Goal: Task Accomplishment & Management: Complete application form

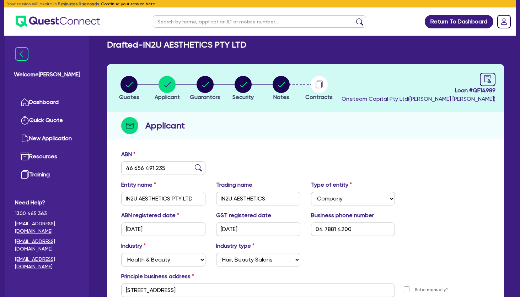
select select "COMPANY"
select select "HEALTH_BEAUTY"
select select "HAIR_BEAUTY_SALONS"
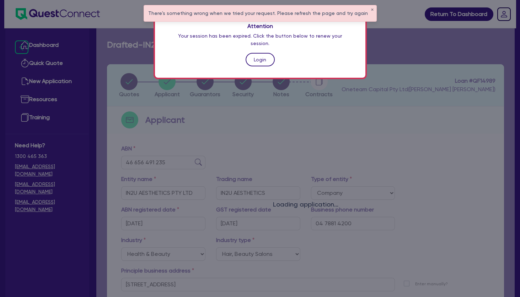
click at [250, 54] on link "Login" at bounding box center [259, 59] width 29 height 13
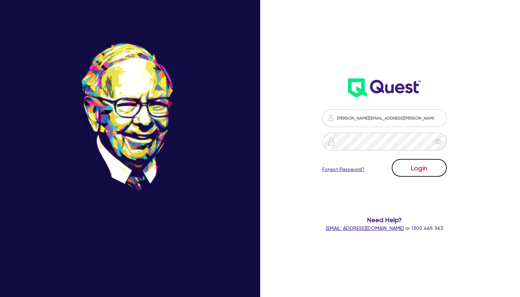
click at [424, 167] on button "Login" at bounding box center [418, 168] width 55 height 18
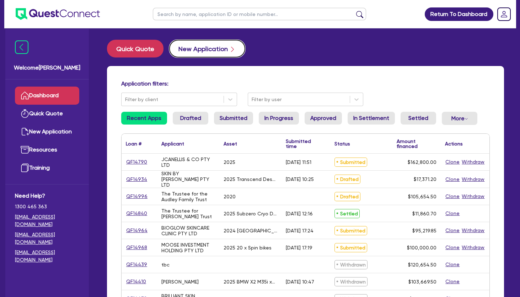
click at [211, 50] on button "New Application" at bounding box center [207, 49] width 76 height 18
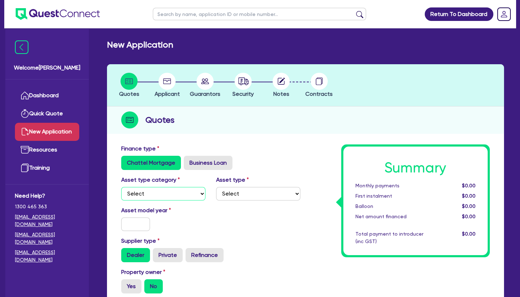
click at [121, 187] on select "Select Cars and light trucks Primary assets Secondary assets Tertiary assets" at bounding box center [163, 193] width 84 height 13
click at [137, 258] on label "Dealer" at bounding box center [135, 255] width 29 height 14
click at [126, 253] on input "Dealer" at bounding box center [123, 250] width 5 height 5
click at [165, 201] on div "Asset type category Select Cars and light trucks Primary assets Secondary asset…" at bounding box center [211, 191] width 190 height 31
click at [121, 187] on select "Select Cars and light trucks Primary assets Secondary assets Tertiary assets" at bounding box center [163, 193] width 84 height 13
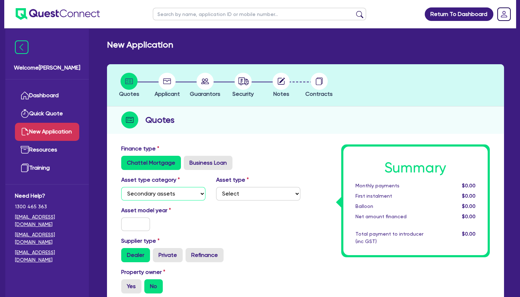
click option "Secondary assets" at bounding box center [0, 0] width 0 height 0
click at [216, 187] on select "Select Generators and compressors Engineering and toolmaking Woodworking and me…" at bounding box center [258, 193] width 84 height 13
click at [121, 187] on select "Select Cars and light trucks Primary assets Secondary assets Tertiary assets" at bounding box center [163, 193] width 84 height 13
select select "TERTIARY_ASSETS"
click option "Tertiary assets" at bounding box center [0, 0] width 0 height 0
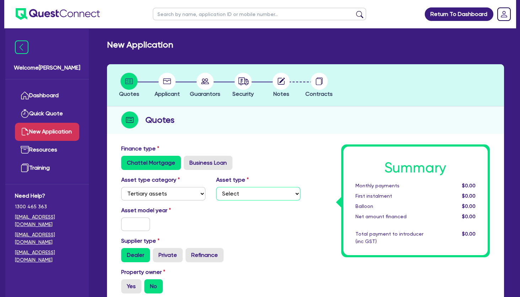
click at [216, 187] on select "Select Beauty equipment IT equipment IT software Watercraft Other" at bounding box center [258, 193] width 84 height 13
select select "BEAUTY_EQUIPMENT"
click option "Beauty equipment" at bounding box center [0, 0] width 0 height 0
click at [135, 226] on input "text" at bounding box center [135, 224] width 29 height 13
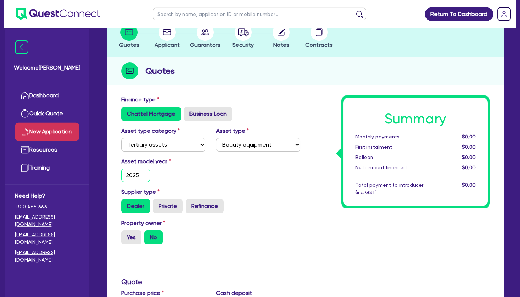
scroll to position [77, 0]
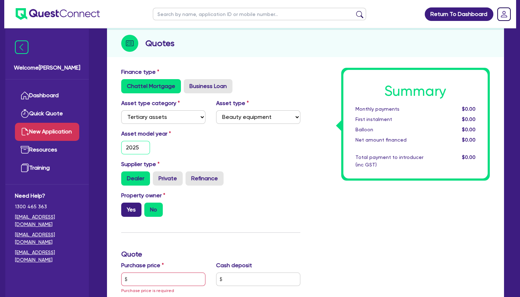
type input "2025"
click at [134, 211] on label "Yes" at bounding box center [131, 210] width 20 height 14
click at [126, 207] on input "Yes" at bounding box center [123, 205] width 5 height 5
radio input "true"
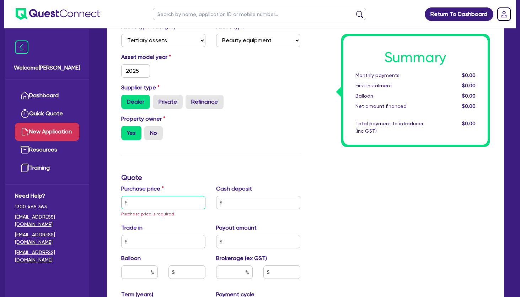
click at [172, 197] on input "text" at bounding box center [163, 202] width 84 height 13
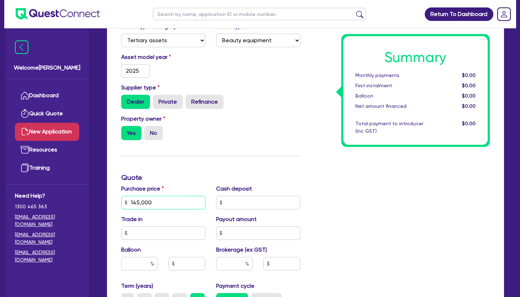
scroll to position [268, 0]
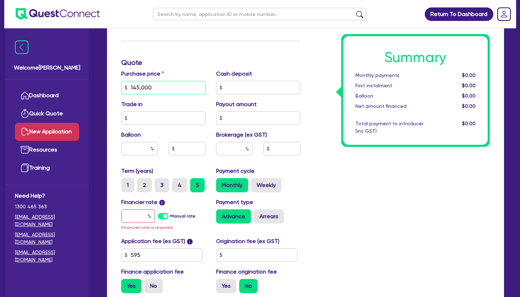
type input "145,000"
click at [143, 216] on input "text" at bounding box center [138, 216] width 34 height 13
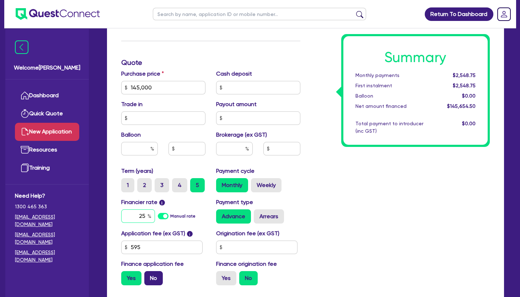
type input "25"
click at [151, 279] on label "No" at bounding box center [153, 278] width 18 height 14
click at [149, 276] on input "No" at bounding box center [146, 273] width 5 height 5
radio input "true"
drag, startPoint x: 267, startPoint y: 184, endPoint x: 300, endPoint y: 181, distance: 32.9
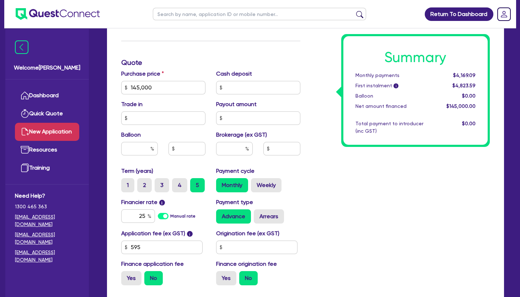
click at [267, 184] on label "Weekly" at bounding box center [266, 185] width 31 height 14
click at [255, 183] on input "Weekly" at bounding box center [253, 180] width 5 height 5
radio input "true"
click at [383, 173] on div "Summary Weekly payments $973.55 First instalment i $1,628.05 Balloon $0.00 Net …" at bounding box center [400, 83] width 190 height 415
click at [382, 217] on div "Summary Weekly payments $973.55 First instalment i $1,628.05 Balloon $0.00 Net …" at bounding box center [400, 83] width 190 height 415
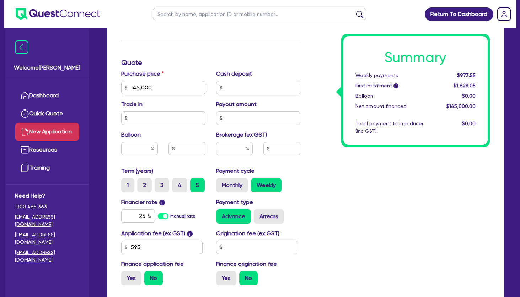
click at [384, 189] on div "Summary Weekly payments $973.55 First instalment i $1,628.05 Balloon $0.00 Net …" at bounding box center [400, 83] width 190 height 415
click at [375, 167] on div "Summary Weekly payments $973.55 First instalment i $1,628.05 Balloon $0.00 Net …" at bounding box center [400, 83] width 190 height 415
click at [370, 166] on div "Summary Weekly payments $973.55 First instalment i $1,628.05 Balloon $0.00 Net …" at bounding box center [400, 83] width 190 height 415
click at [377, 55] on h1 "Summary" at bounding box center [415, 57] width 120 height 17
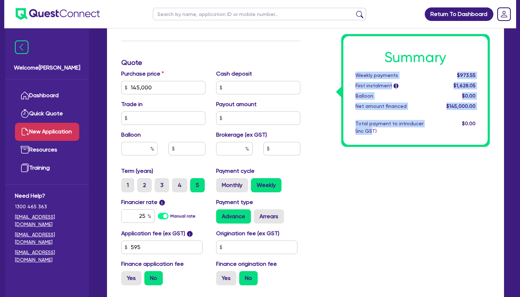
drag, startPoint x: 364, startPoint y: 127, endPoint x: 357, endPoint y: 75, distance: 52.7
click at [357, 75] on div "Summary Weekly payments $973.55 First instalment i $1,628.05 Balloon $0.00 Net …" at bounding box center [415, 90] width 145 height 109
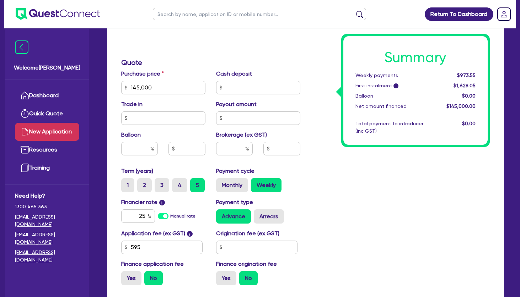
click at [357, 75] on div "Weekly payments" at bounding box center [393, 75] width 87 height 7
click at [327, 117] on div "Summary Weekly payments $973.55 First instalment i $1,628.05 Balloon $0.00 Net …" at bounding box center [400, 83] width 190 height 415
drag, startPoint x: 137, startPoint y: 219, endPoint x: 161, endPoint y: 219, distance: 23.8
click at [155, 219] on input "25" at bounding box center [138, 216] width 34 height 13
type input "10"
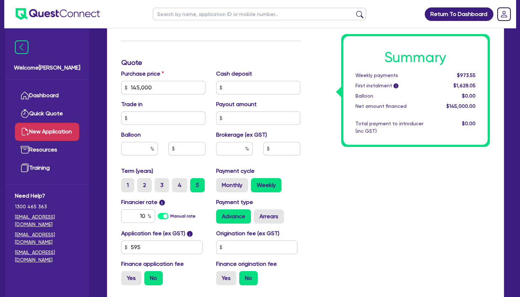
click at [349, 216] on div "Summary Weekly payments $973.55 First instalment i $1,628.05 Balloon $0.00 Net …" at bounding box center [400, 83] width 190 height 415
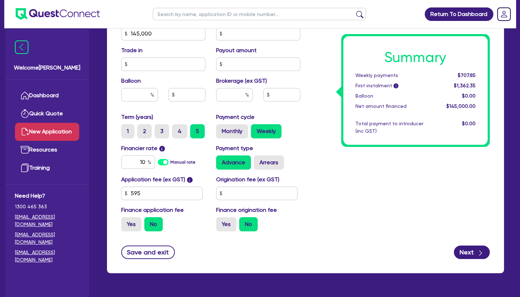
scroll to position [342, 0]
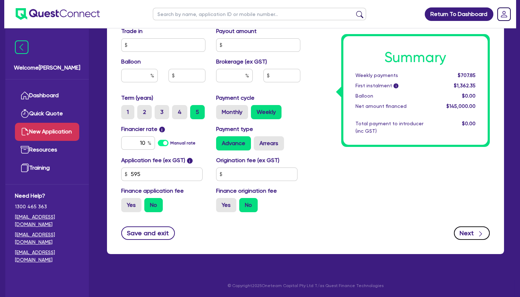
click at [479, 233] on icon "button" at bounding box center [480, 233] width 7 height 7
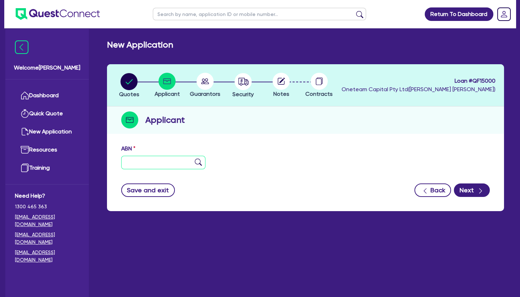
click at [147, 162] on input "text" at bounding box center [163, 162] width 84 height 13
paste input "72 688 225 532"
type input "72 688 225 532"
click at [198, 162] on img at bounding box center [198, 162] width 7 height 7
type input "ELEVATE LASER CLINIC PTY LTD"
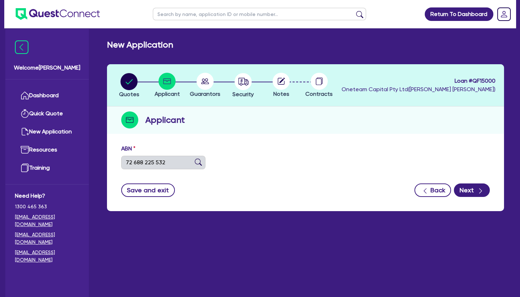
select select "COMPANY"
type input "[DATE]"
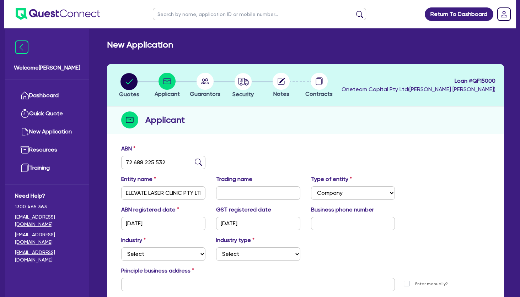
scroll to position [74, 0]
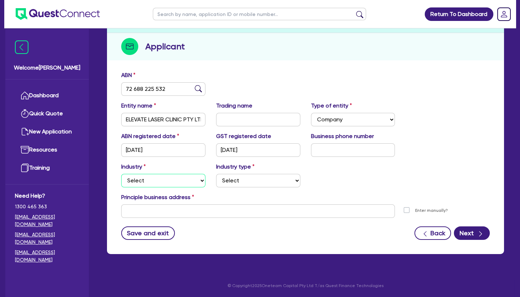
click at [121, 174] on select "Select Accomodation & Food Services Administrative & Support Services Agricultu…" at bounding box center [163, 180] width 84 height 13
select select "HEALTH_BEAUTY"
click option "Health & Beauty" at bounding box center [0, 0] width 0 height 0
click at [216, 174] on select "Select [MEDICAL_DATA], [MEDICAL_DATA] Services Cosmetics Supplies Day Spas, Hea…" at bounding box center [258, 180] width 84 height 13
select select "HAIR_BEAUTY_SALONS"
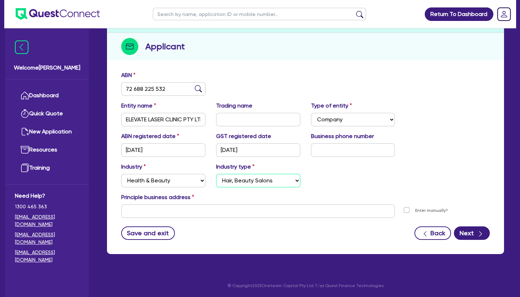
click option "Hair, Beauty Salons" at bounding box center [0, 0] width 0 height 0
click at [330, 147] on input "text" at bounding box center [353, 149] width 84 height 13
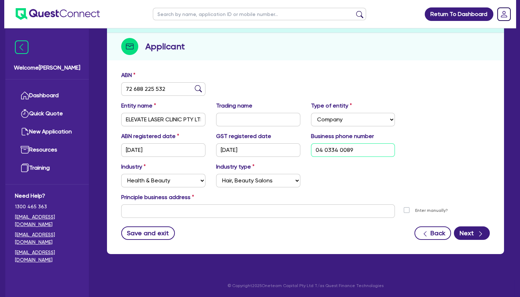
type input "04 0334 0089"
click at [429, 158] on div "ABN registered date [DATE] GST registered date [DATE] Business phone number [PH…" at bounding box center [305, 147] width 379 height 31
click at [474, 232] on button "Next" at bounding box center [471, 233] width 36 height 13
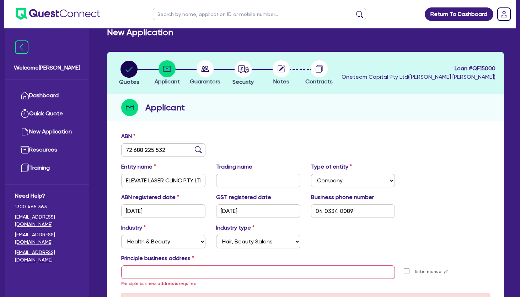
scroll to position [0, 0]
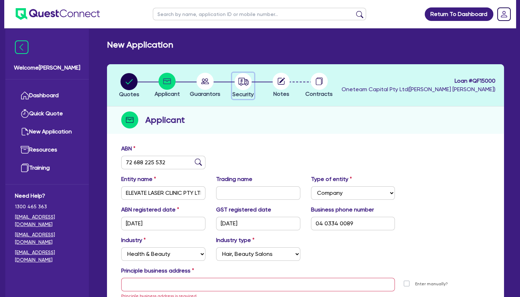
click at [248, 80] on icon "button" at bounding box center [243, 81] width 10 height 7
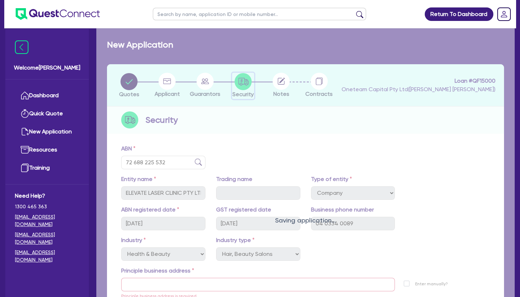
select select "TERTIARY_ASSETS"
select select "BEAUTY_EQUIPMENT"
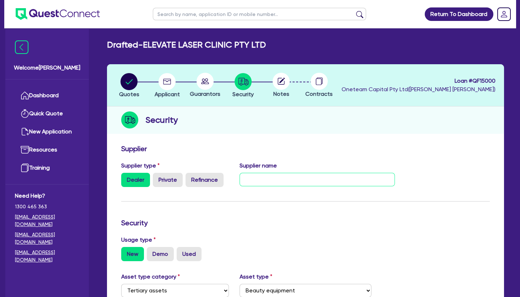
click at [278, 182] on input "text" at bounding box center [316, 179] width 155 height 13
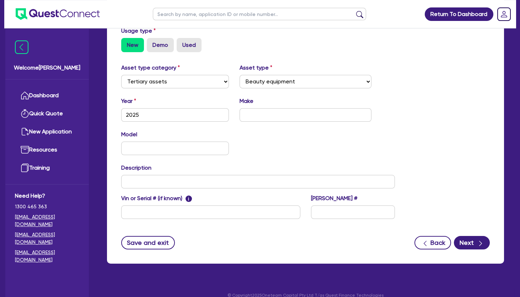
scroll to position [219, 0]
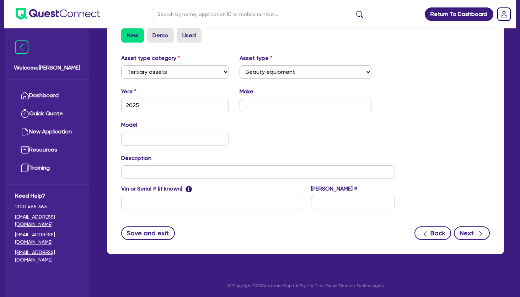
type input "Hydrafacial"
click at [471, 234] on button "Next" at bounding box center [471, 233] width 36 height 13
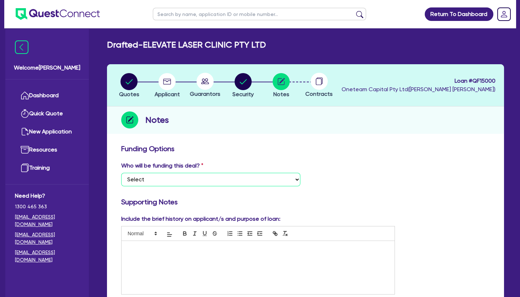
click at [121, 173] on select "Select I want Quest to fund 100% I will fund 100% I will co-fund with Quest Oth…" at bounding box center [210, 179] width 179 height 13
select select "Other"
click option "Other - I am referring this deal in" at bounding box center [0, 0] width 0 height 0
click at [195, 249] on p at bounding box center [258, 248] width 262 height 6
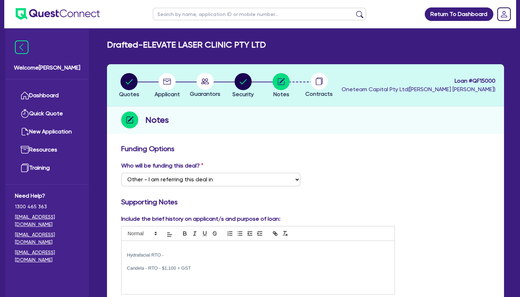
click at [408, 125] on div "Notes" at bounding box center [305, 120] width 397 height 27
click at [169, 82] on circle "button" at bounding box center [166, 81] width 17 height 17
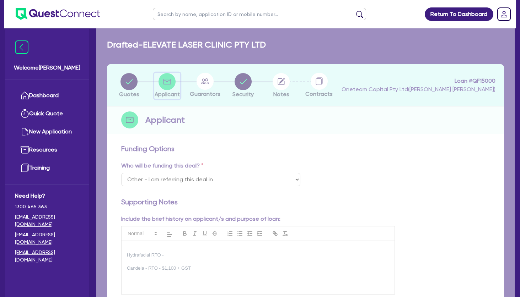
select select "COMPANY"
select select "HEALTH_BEAUTY"
select select "HAIR_BEAUTY_SALONS"
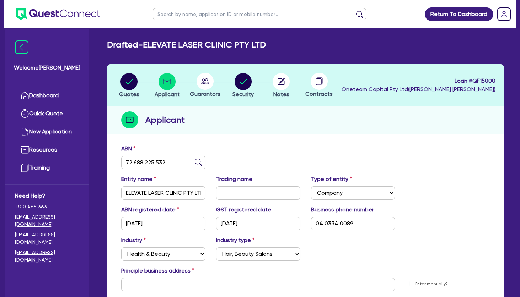
click at [274, 156] on div "ABN 72 688 225 532" at bounding box center [305, 160] width 379 height 31
click at [287, 82] on circle "button" at bounding box center [280, 81] width 17 height 17
select select "Other"
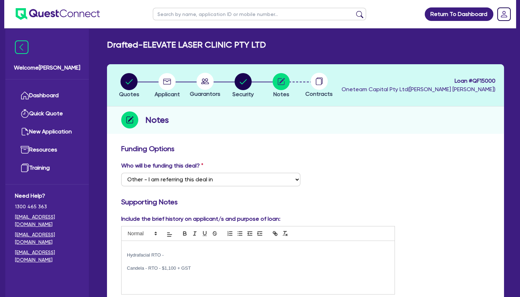
click at [183, 276] on div "Hydrafacial RTO - Candela - RTO - $1,100 + GST" at bounding box center [257, 267] width 273 height 53
click at [201, 266] on p "Candela - RTO - $1,100 + GST" at bounding box center [258, 268] width 262 height 6
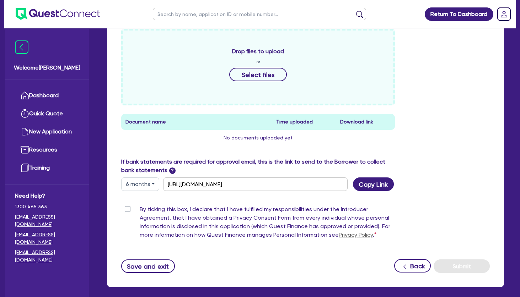
scroll to position [307, 0]
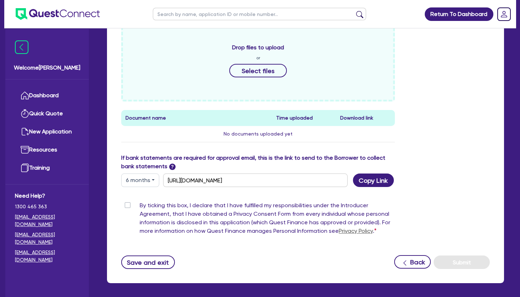
click at [140, 205] on label "By ticking this box, I declare that I have fulfilled my responsibilities under …" at bounding box center [267, 219] width 255 height 37
click at [127, 205] on input "By ticking this box, I declare that I have fulfilled my responsibilities under …" at bounding box center [124, 204] width 6 height 7
checkbox input "true"
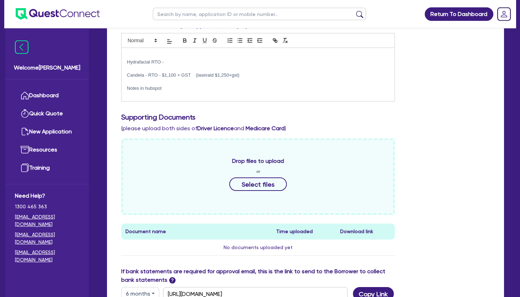
scroll to position [0, 0]
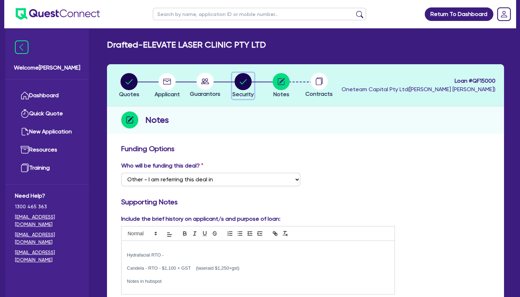
click at [239, 83] on circle "button" at bounding box center [242, 81] width 17 height 17
select select "TERTIARY_ASSETS"
select select "BEAUTY_EQUIPMENT"
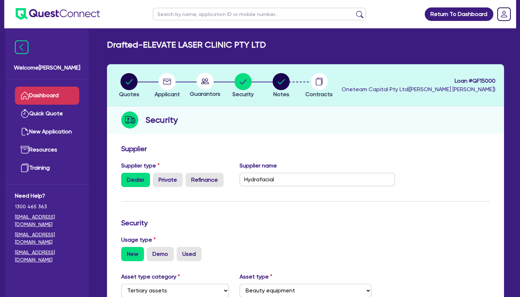
click at [47, 102] on link "Dashboard" at bounding box center [47, 96] width 64 height 18
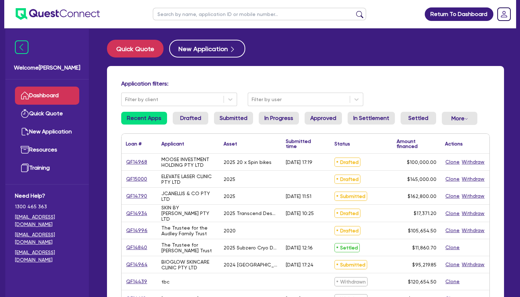
click at [214, 14] on input "text" at bounding box center [259, 14] width 213 height 12
type input "arsho"
click at [354, 11] on button "submit" at bounding box center [359, 16] width 11 height 10
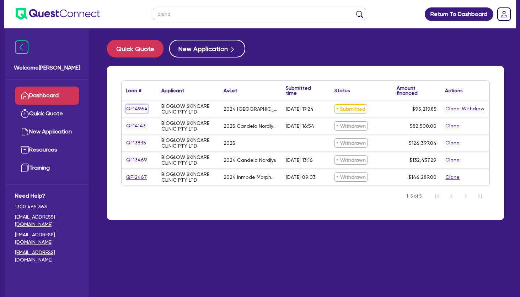
click at [141, 110] on link "QF14964" at bounding box center [137, 109] width 22 height 8
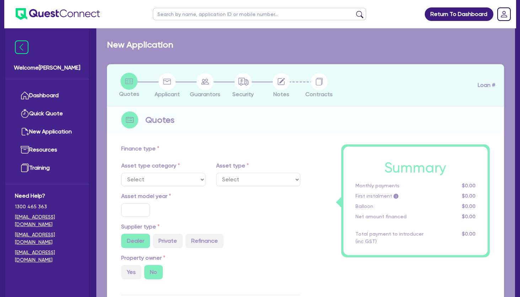
select select "TERTIARY_ASSETS"
type input "2024"
radio input "true"
type input "181,500"
type input "86,280.15"
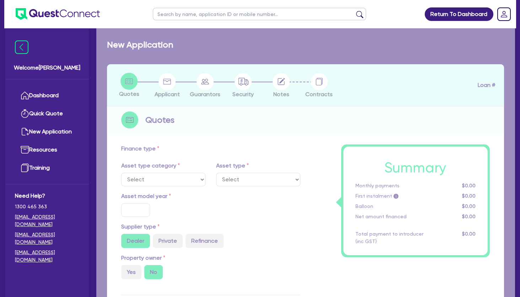
type input "2"
type input "1,904.4"
type input "17.95"
select select "BEAUTY_EQUIPMENT"
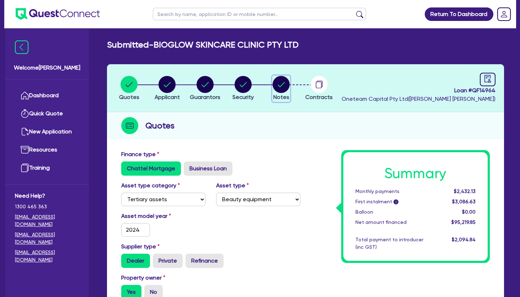
click at [284, 86] on circle "button" at bounding box center [280, 84] width 17 height 17
select select "Other"
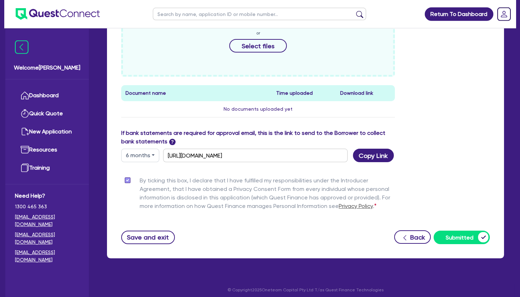
scroll to position [375, 0]
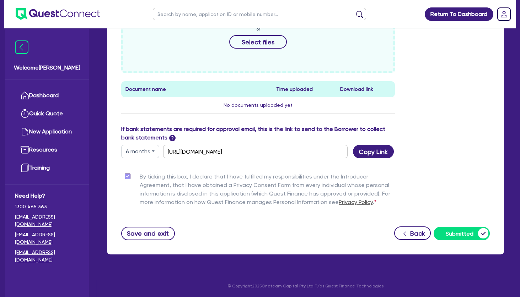
click at [136, 146] on button "6 months" at bounding box center [140, 151] width 38 height 13
click at [143, 196] on link "12 months" at bounding box center [149, 194] width 56 height 13
type input "[URL][DOMAIN_NAME]"
click at [374, 151] on button "Copy Link" at bounding box center [373, 151] width 41 height 13
click at [445, 148] on div "If bank statements are required for approval email, this is the link to send to…" at bounding box center [305, 141] width 379 height 33
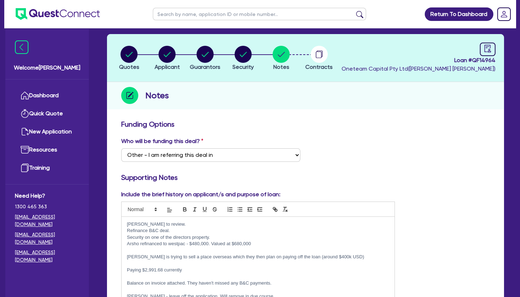
scroll to position [0, 0]
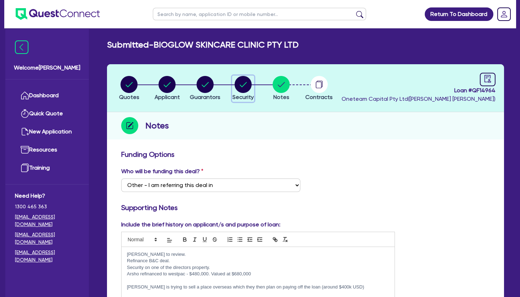
click at [243, 80] on circle "button" at bounding box center [242, 84] width 17 height 17
select select "TERTIARY_ASSETS"
select select "BEAUTY_EQUIPMENT"
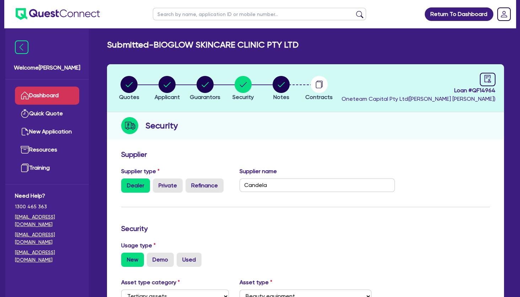
click at [59, 91] on link "Dashboard" at bounding box center [47, 96] width 64 height 18
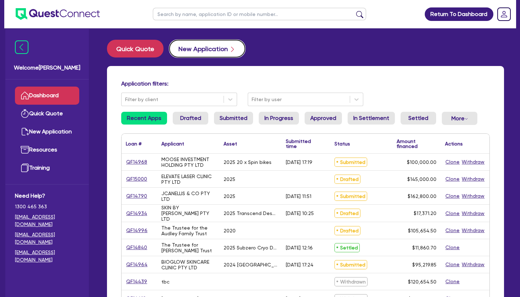
click at [200, 48] on button "New Application" at bounding box center [207, 49] width 76 height 18
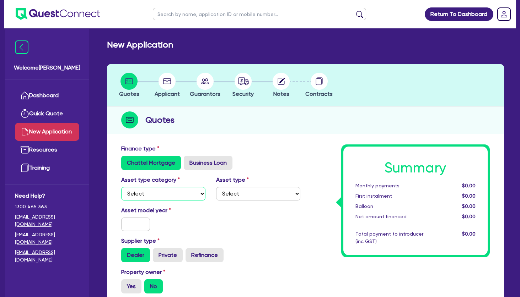
click at [121, 187] on select "Select Cars and light trucks Primary assets Secondary assets Tertiary assets" at bounding box center [163, 193] width 84 height 13
click option "Tertiary assets" at bounding box center [0, 0] width 0 height 0
click at [121, 187] on select "Select Cars and light trucks Primary assets Secondary assets Tertiary assets" at bounding box center [163, 193] width 84 height 13
select select "SECONDARY_ASSETS"
click option "Secondary assets" at bounding box center [0, 0] width 0 height 0
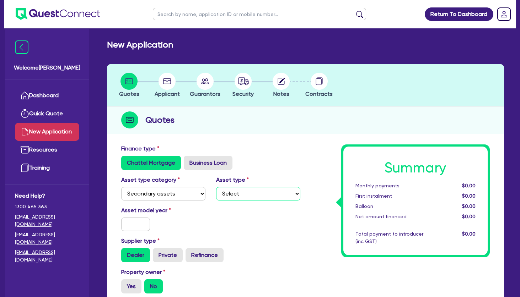
click at [216, 187] on select "Select Generators and compressors Engineering and toolmaking Woodworking and me…" at bounding box center [258, 193] width 84 height 13
select select "MEDICAL_DENTAL_LABORATORY_EQUIPMENT"
click option "Medical / dental / laboratory equipment" at bounding box center [0, 0] width 0 height 0
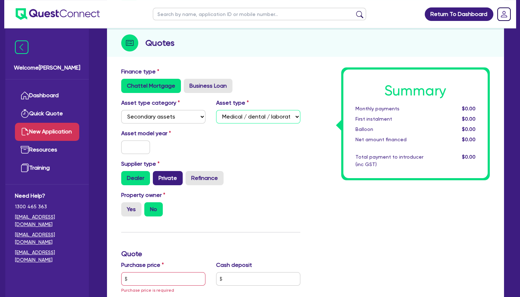
scroll to position [115, 0]
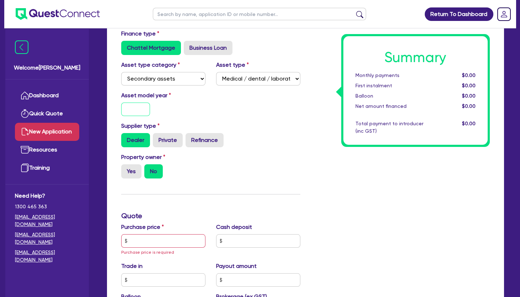
click at [142, 111] on input "text" at bounding box center [135, 109] width 29 height 13
type input "2025"
click at [131, 176] on label "Yes" at bounding box center [131, 171] width 20 height 14
click at [126, 169] on input "Yes" at bounding box center [123, 166] width 5 height 5
radio input "true"
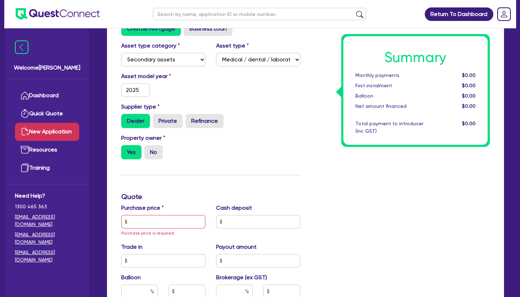
scroll to position [192, 0]
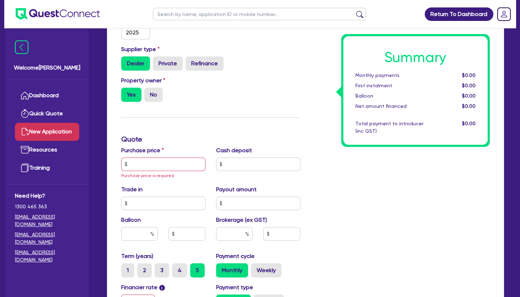
click at [149, 174] on span "Purchase price is required" at bounding box center [147, 175] width 53 height 5
click at [152, 168] on input "text" at bounding box center [163, 164] width 84 height 13
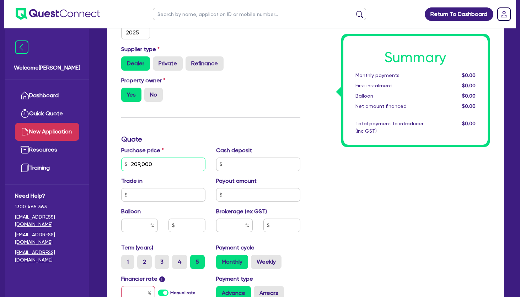
type input "209,000"
click at [233, 221] on input "text" at bounding box center [234, 225] width 37 height 13
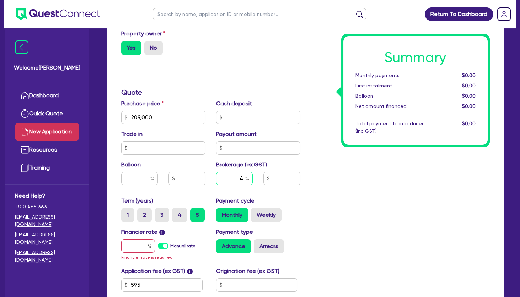
scroll to position [307, 0]
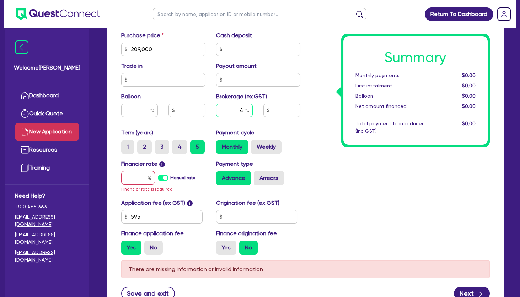
type input "4"
click at [138, 181] on input "text" at bounding box center [138, 177] width 34 height 13
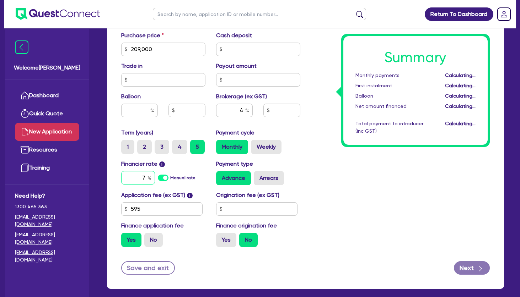
type input "7."
type input "8,386.18"
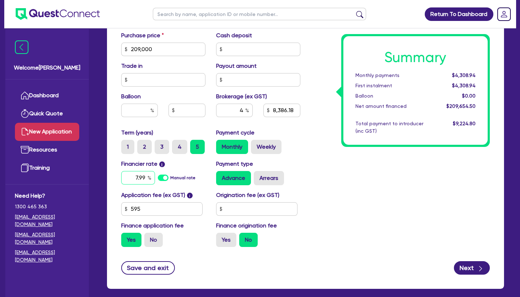
type input "7.99"
type input "8,386.18"
click at [343, 176] on div "Summary Monthly payments $4,308.94 First instalment $4,308.94 Balloon $0.00 Net…" at bounding box center [400, 45] width 190 height 415
click at [276, 147] on label "Weekly" at bounding box center [266, 147] width 31 height 14
click at [255, 145] on input "Weekly" at bounding box center [253, 142] width 5 height 5
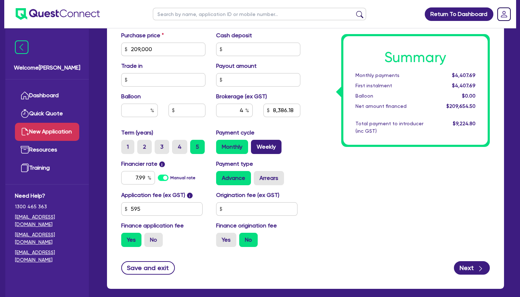
radio input "true"
type input "8,386.18"
click at [238, 148] on label "Monthly" at bounding box center [232, 147] width 32 height 14
click at [221, 145] on input "Monthly" at bounding box center [218, 142] width 5 height 5
radio input "true"
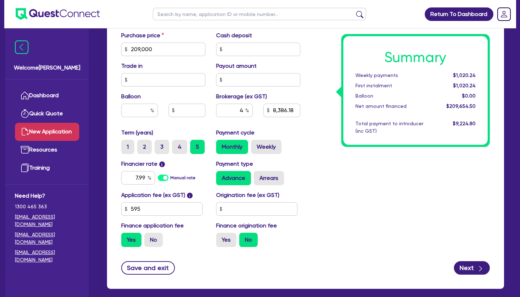
type input "8,386.18"
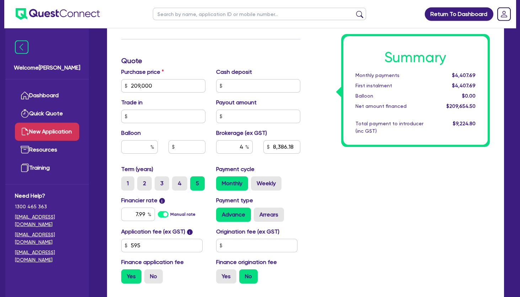
scroll to position [268, 0]
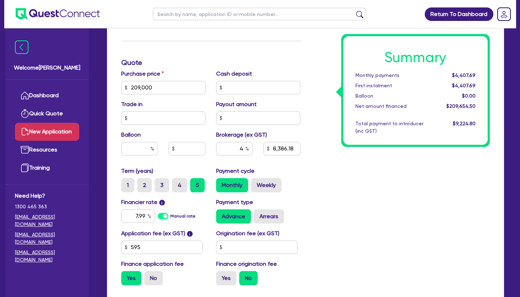
click at [406, 206] on div "Summary Monthly payments $4,407.69 First instalment $4,407.69 Balloon $0.00 Net…" at bounding box center [400, 83] width 190 height 415
drag, startPoint x: 365, startPoint y: 198, endPoint x: 361, endPoint y: 196, distance: 3.7
click at [364, 198] on div "Summary Monthly payments $4,407.69 First instalment $4,407.69 Balloon $0.00 Net…" at bounding box center [400, 83] width 190 height 415
click at [271, 215] on label "Arrears" at bounding box center [269, 217] width 30 height 14
click at [258, 214] on input "Arrears" at bounding box center [256, 212] width 5 height 5
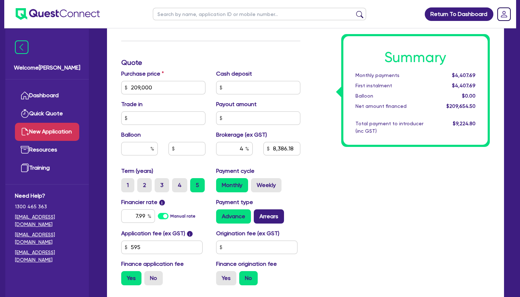
radio input "true"
type input "8,386.18"
drag, startPoint x: 342, startPoint y: 202, endPoint x: 171, endPoint y: 217, distance: 171.4
click at [339, 204] on div "Summary Monthly payments $4,437.04 First instalment $4,437.04 Balloon $0.00 Net…" at bounding box center [400, 83] width 190 height 415
drag, startPoint x: 145, startPoint y: 215, endPoint x: 185, endPoint y: 216, distance: 40.5
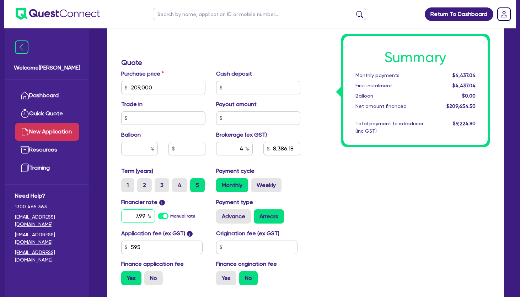
click at [155, 216] on input "7.99" at bounding box center [138, 216] width 34 height 13
type input "6.74"
click at [369, 188] on div "Summary Monthly payments $4,437.04 First instalment $4,437.04 Balloon $0.00 Net…" at bounding box center [400, 83] width 190 height 415
type input "8,386.18"
click at [263, 186] on label "Weekly" at bounding box center [266, 185] width 31 height 14
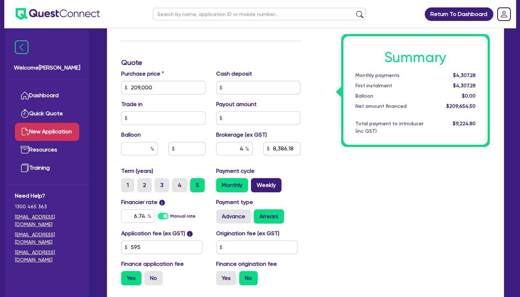
click at [255, 183] on input "Weekly" at bounding box center [253, 180] width 5 height 5
radio input "true"
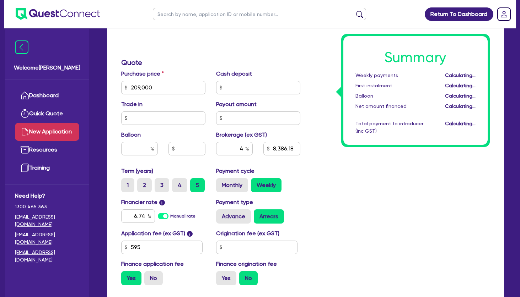
type input "8,386.18"
click at [389, 166] on div "Summary Weekly payments $992.19 First instalment $992.19 Balloon $0.00 Net amou…" at bounding box center [400, 83] width 190 height 415
click at [329, 176] on div "Summary Weekly payments $992.19 First instalment $992.19 Balloon $0.00 Net amou…" at bounding box center [400, 83] width 190 height 415
click at [357, 171] on div "Summary Weekly payments $992.19 First instalment $992.19 Balloon $0.00 Net amou…" at bounding box center [400, 83] width 190 height 415
drag, startPoint x: 458, startPoint y: 71, endPoint x: 466, endPoint y: 89, distance: 19.5
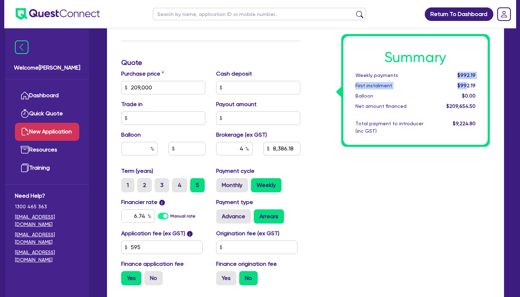
click at [466, 88] on div "Summary Weekly payments $992.19 First instalment $992.19 Balloon $0.00 Net amou…" at bounding box center [415, 90] width 145 height 109
click at [466, 89] on div "$992.19" at bounding box center [459, 85] width 44 height 7
drag, startPoint x: 462, startPoint y: 70, endPoint x: 470, endPoint y: 91, distance: 21.8
click at [470, 91] on div "Summary Weekly payments $992.19 First instalment $992.19 Balloon $0.00 Net amou…" at bounding box center [415, 90] width 145 height 109
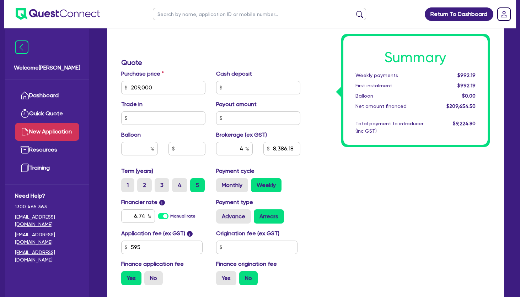
click at [387, 175] on div "Summary Weekly payments $992.19 First instalment $992.19 Balloon $0.00 Net amou…" at bounding box center [400, 83] width 190 height 415
drag, startPoint x: 345, startPoint y: 195, endPoint x: 339, endPoint y: 192, distance: 7.0
click at [344, 194] on div "Summary Weekly payments $992.19 First instalment $992.19 Balloon $0.00 Net amou…" at bounding box center [400, 83] width 190 height 415
click at [423, 77] on div "Weekly payments" at bounding box center [393, 75] width 87 height 7
click at [380, 170] on div "Summary Weekly payments $992.19 First instalment $992.19 Balloon $0.00 Net amou…" at bounding box center [400, 83] width 190 height 415
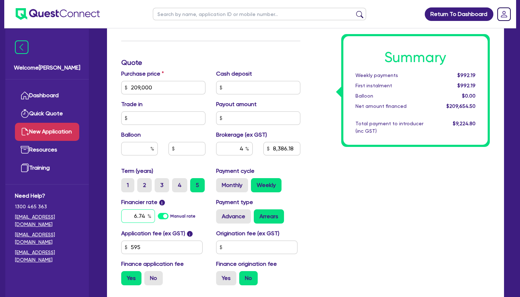
drag, startPoint x: 131, startPoint y: 215, endPoint x: 168, endPoint y: 213, distance: 37.3
click at [155, 213] on input "6.74" at bounding box center [138, 216] width 34 height 13
type input "7.99"
drag, startPoint x: 358, startPoint y: 203, endPoint x: 364, endPoint y: 196, distance: 9.6
click at [359, 203] on div "Summary Weekly payments $992.19 First instalment $992.19 Balloon $0.00 Net amou…" at bounding box center [400, 83] width 190 height 415
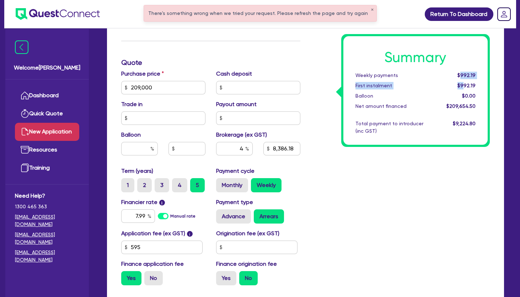
drag, startPoint x: 462, startPoint y: 74, endPoint x: 467, endPoint y: 85, distance: 11.8
click at [467, 85] on div "Summary Weekly payments $992.19 First instalment $992.19 Balloon $0.00 Net amou…" at bounding box center [415, 90] width 145 height 109
click at [467, 85] on span "$992.19" at bounding box center [466, 86] width 18 height 6
click at [380, 185] on div "Summary Weekly payments $992.19 First instalment $992.19 Balloon $0.00 Net amou…" at bounding box center [400, 83] width 190 height 415
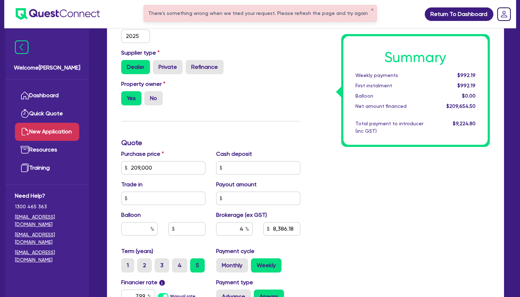
click at [380, 194] on div "Summary Weekly payments $992.19 First instalment $992.19 Balloon $0.00 Net amou…" at bounding box center [400, 163] width 190 height 415
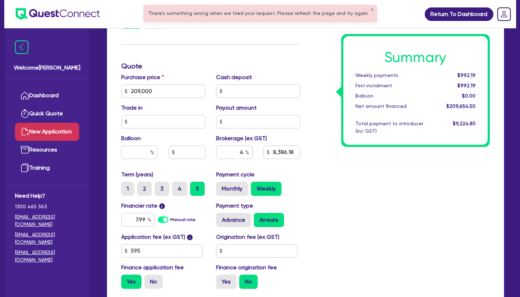
click at [382, 185] on div "Summary Weekly payments $992.19 First instalment $992.19 Balloon $0.00 Net amou…" at bounding box center [400, 87] width 190 height 415
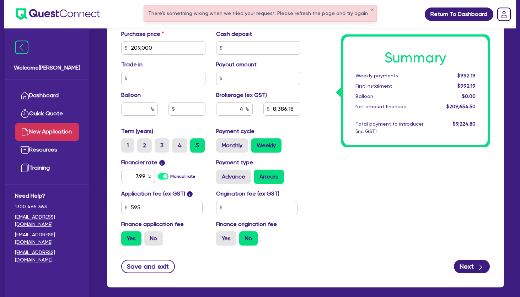
scroll to position [342, 0]
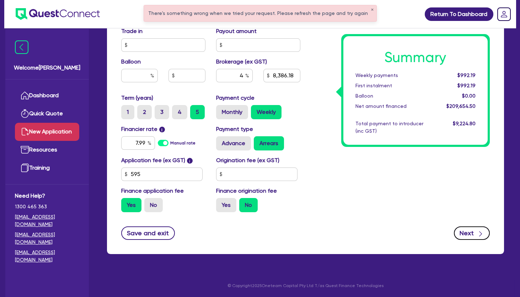
click at [461, 233] on button "Next" at bounding box center [471, 233] width 36 height 13
type input "8,386.18"
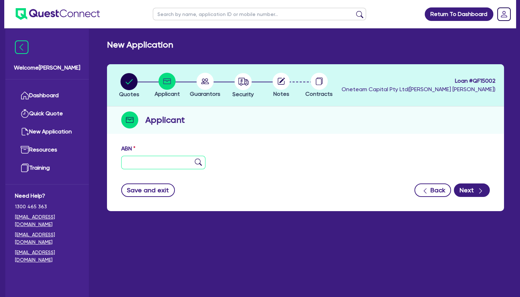
click at [170, 161] on input "text" at bounding box center [163, 162] width 84 height 13
paste input "33 515 907 074"
type input "33 515 907 074"
click at [197, 162] on img at bounding box center [198, 162] width 7 height 7
type input "[PERSON_NAME]"
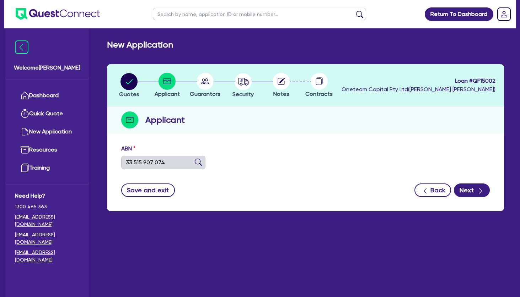
select select "SOLE_TRADER"
type input "[DATE]"
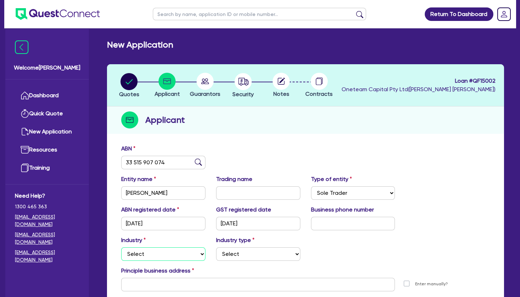
click at [121, 247] on select "Select Accomodation & Food Services Administrative & Support Services Agricultu…" at bounding box center [163, 253] width 84 height 13
select select "HEALTH_BEAUTY"
click option "Health & Beauty" at bounding box center [0, 0] width 0 height 0
click at [216, 247] on select "Select [MEDICAL_DATA], [MEDICAL_DATA] Services Cosmetics Supplies Day Spas, Hea…" at bounding box center [258, 253] width 84 height 13
select select "HAIR_BEAUTY_SALONS"
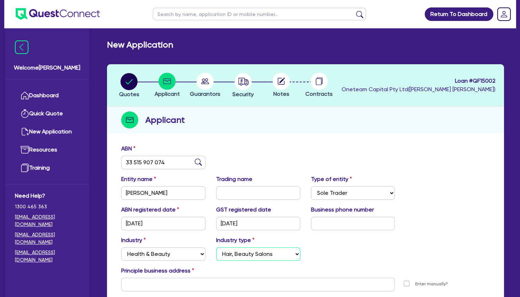
click option "Hair, Beauty Salons" at bounding box center [0, 0] width 0 height 0
click at [337, 222] on input "text" at bounding box center [353, 223] width 84 height 13
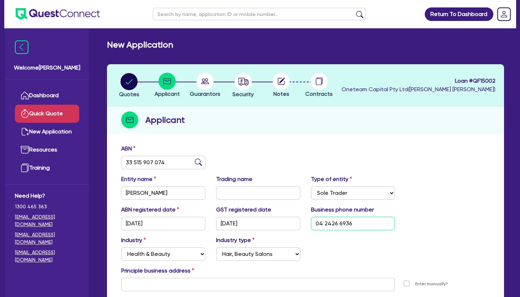
type input "04 2426 6936"
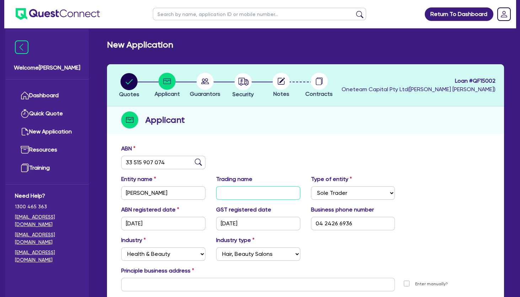
click at [235, 192] on input "text" at bounding box center [258, 192] width 84 height 13
paste input "drmarjancosmetics"
type input "drmarjancosmetics"
click at [271, 154] on div "ABN 33 515 907 074" at bounding box center [305, 160] width 379 height 31
click at [363, 137] on div "Quotes Applicant [GEOGRAPHIC_DATA] Security Notes Contracts Loan # QF15002 Onet…" at bounding box center [305, 195] width 397 height 263
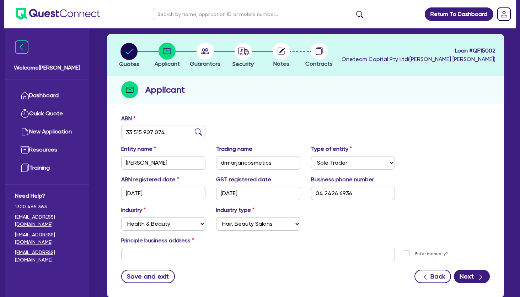
scroll to position [74, 0]
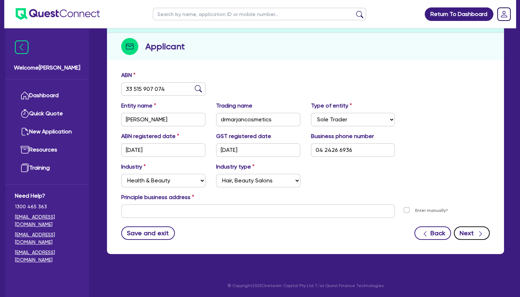
click at [473, 235] on button "Next" at bounding box center [471, 233] width 36 height 13
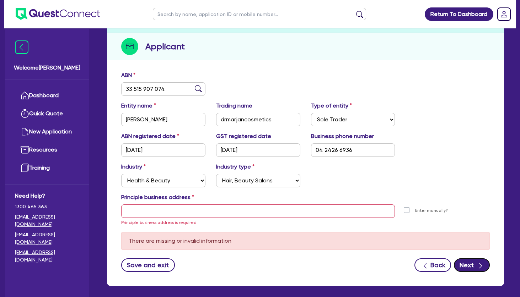
scroll to position [0, 0]
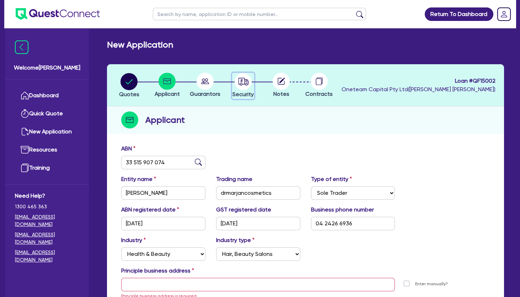
click at [245, 84] on icon "button" at bounding box center [243, 81] width 10 height 7
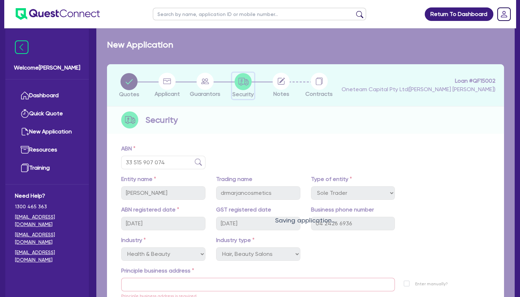
select select "SECONDARY_ASSETS"
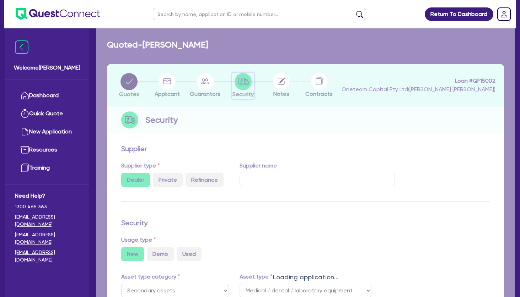
select select "MEDICAL_DENTAL_LABORATORY_EQUIPMENT"
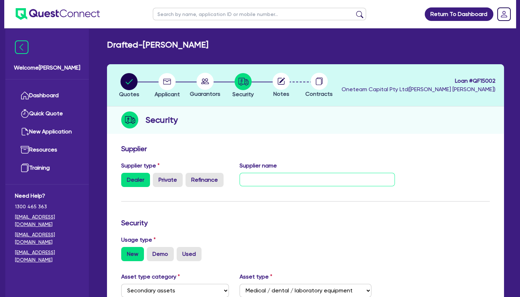
click at [275, 179] on input "text" at bounding box center [316, 179] width 155 height 13
type input "BeautyTechnology"
click at [247, 131] on div "Security" at bounding box center [305, 120] width 397 height 27
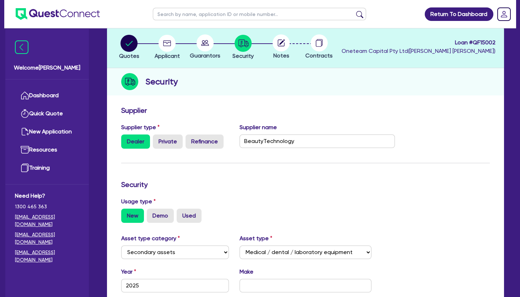
scroll to position [153, 0]
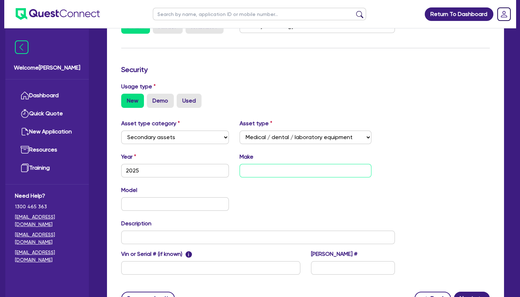
click at [270, 167] on input "text" at bounding box center [304, 170] width 131 height 13
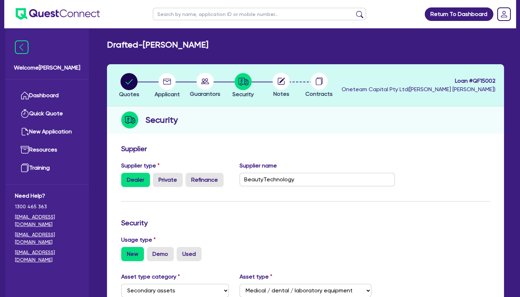
type input "Aerolase Neo"
click at [205, 82] on circle at bounding box center [204, 81] width 17 height 17
click at [175, 82] on circle "button" at bounding box center [166, 81] width 17 height 17
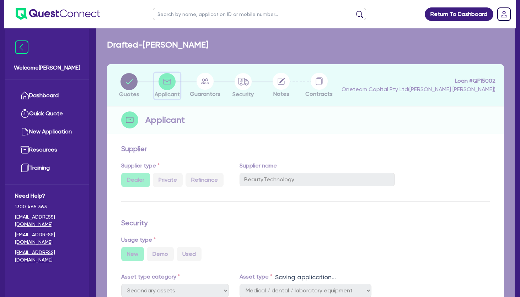
select select "SOLE_TRADER"
select select "HEALTH_BEAUTY"
select select "HAIR_BEAUTY_SALONS"
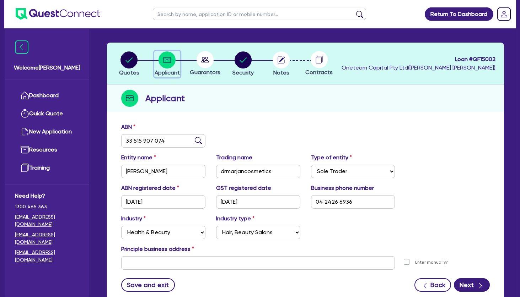
scroll to position [38, 0]
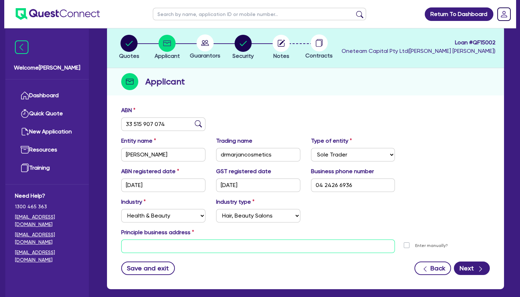
click at [280, 244] on input "text" at bounding box center [257, 246] width 273 height 13
paste input "[STREET_ADDRESS][PERSON_NAME]"
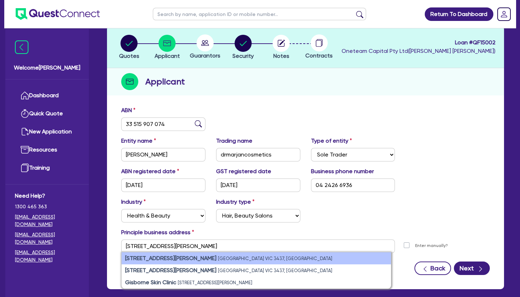
click at [218, 257] on small "[GEOGRAPHIC_DATA] VIC 3437, [GEOGRAPHIC_DATA]" at bounding box center [275, 258] width 114 height 5
type input "[STREET_ADDRESS][PERSON_NAME]"
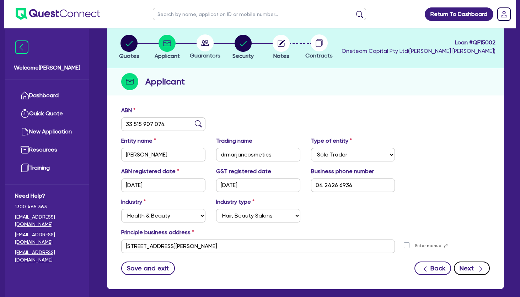
click at [474, 267] on button "Next" at bounding box center [471, 268] width 36 height 13
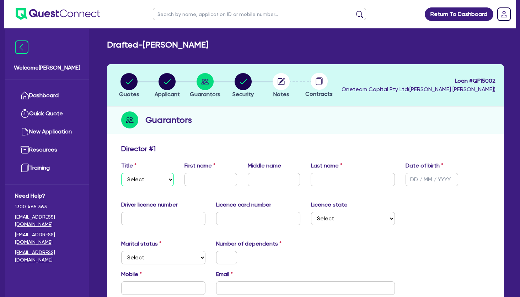
click at [121, 173] on select "Select Mr Mrs Ms Miss Dr" at bounding box center [147, 179] width 53 height 13
select select "MRS"
click option "Mrs" at bounding box center [0, 0] width 0 height 0
drag, startPoint x: 229, startPoint y: 45, endPoint x: 189, endPoint y: 45, distance: 39.8
click at [189, 45] on div "Drafted - [PERSON_NAME]" at bounding box center [305, 45] width 407 height 10
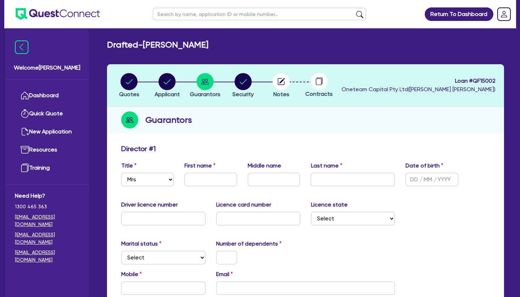
copy h2 "MARJAN"
click at [206, 183] on input "text" at bounding box center [210, 179] width 53 height 13
paste input "MARJAN"
type input "MARJAN"
drag, startPoint x: 183, startPoint y: 43, endPoint x: 149, endPoint y: 43, distance: 33.7
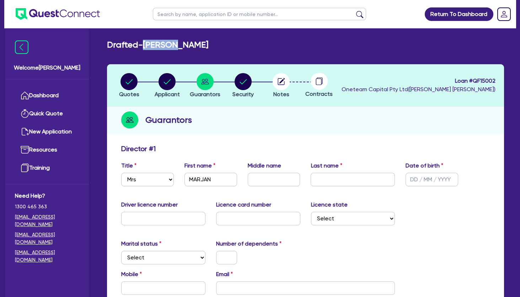
click at [149, 43] on h2 "Drafted - [PERSON_NAME]" at bounding box center [157, 45] width 101 height 10
copy h2 "YAZDIAN"
click at [360, 182] on input "text" at bounding box center [352, 179] width 84 height 13
paste input "YAZDIAN"
type input "YAZDIAN"
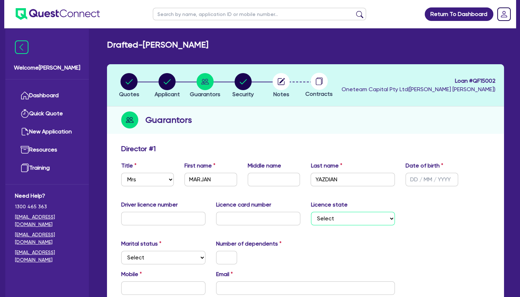
click at [311, 212] on select "Select [GEOGRAPHIC_DATA] [GEOGRAPHIC_DATA] [GEOGRAPHIC_DATA] [GEOGRAPHIC_DATA] …" at bounding box center [353, 218] width 84 height 13
select select "[GEOGRAPHIC_DATA]"
click option "[GEOGRAPHIC_DATA]" at bounding box center [0, 0] width 0 height 0
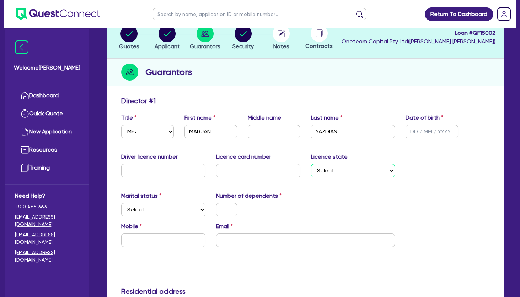
scroll to position [77, 0]
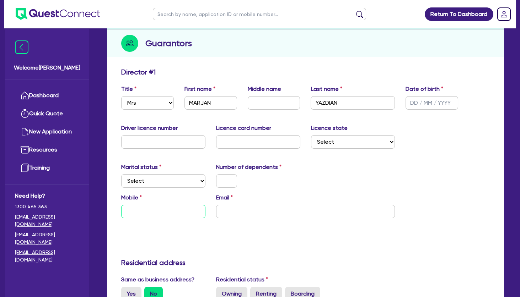
click at [174, 211] on input "text" at bounding box center [163, 211] width 84 height 13
type input "0424 266 936"
click at [354, 189] on div "Marital status Select [DEMOGRAPHIC_DATA] Married De Facto / Partner Number of d…" at bounding box center [305, 178] width 379 height 31
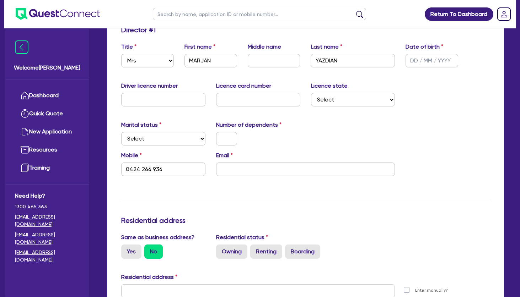
scroll to position [153, 0]
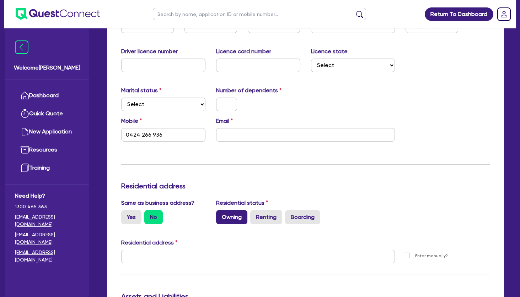
click at [234, 212] on label "Owning" at bounding box center [231, 217] width 31 height 14
click at [221, 212] on input "Owning" at bounding box center [218, 212] width 5 height 5
radio input "true"
type input "0424 266 936"
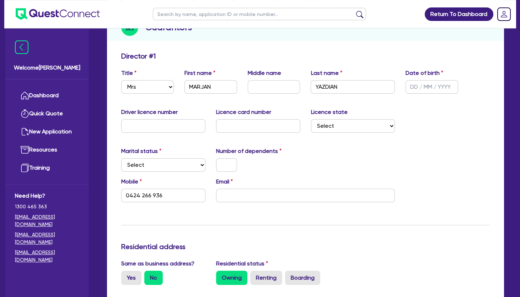
scroll to position [77, 0]
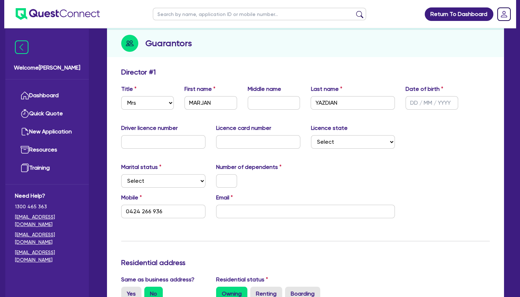
click at [297, 176] on div at bounding box center [258, 180] width 95 height 13
click at [428, 102] on input "text" at bounding box center [431, 102] width 53 height 13
type input "2 / /"
type input "0424 266 936"
type input "26/ /"
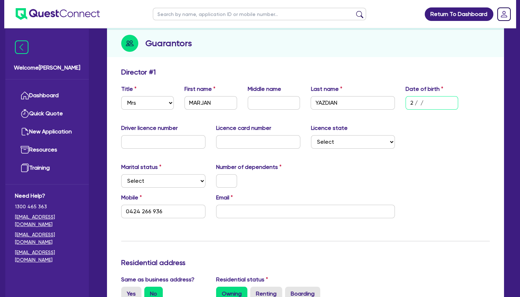
type input "0424 266 936"
type input "26/0 /"
type input "0424 266 936"
type input "26/03/"
type input "0424 266 936"
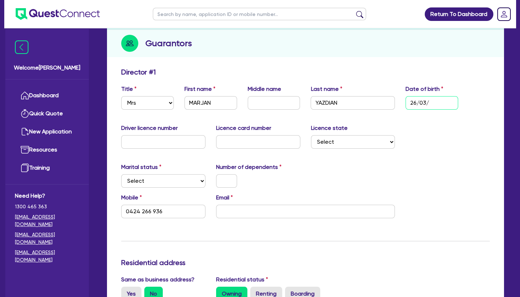
type input "26/03/1"
type input "0424 266 936"
type input "[DATE]"
type input "0424 266 936"
type input "26/03/198"
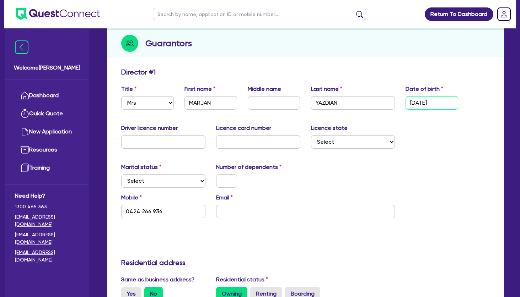
type input "0424 266 936"
type input "[DATE]"
type input "0424 266 936"
type input "[DATE]"
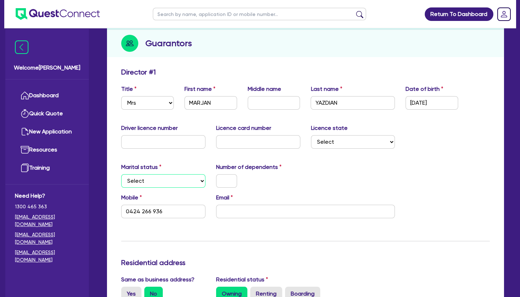
click at [121, 174] on select "Select Single Married De Facto / Partner" at bounding box center [163, 180] width 84 height 13
select select "SINGLE"
click option "Single" at bounding box center [0, 0] width 0 height 0
type input "0424 266 936"
click at [227, 179] on input "text" at bounding box center [226, 180] width 21 height 13
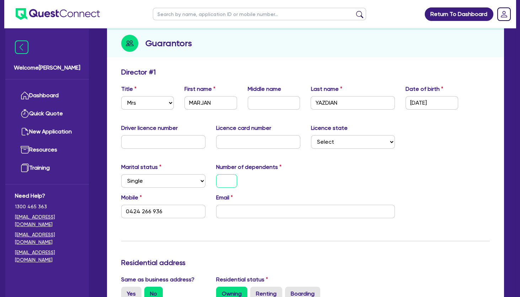
type input "0"
type input "0424 266 936"
click at [273, 180] on div "0" at bounding box center [258, 180] width 95 height 13
click at [292, 214] on input "email" at bounding box center [305, 211] width 179 height 13
type input "0"
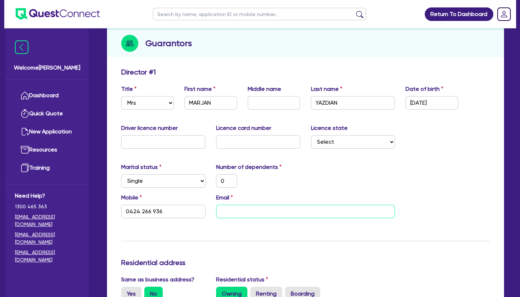
type input "0424 266 936"
type input "m"
type input "0"
type input "0424 266 936"
type input "ma"
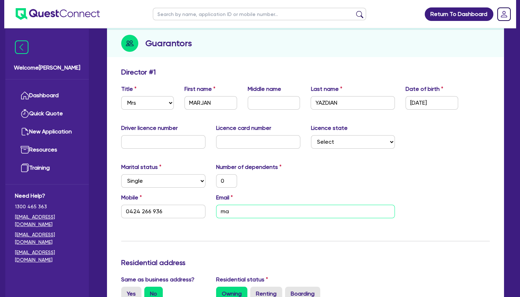
type input "0"
type input "0424 266 936"
type input "mar"
type input "0"
type input "0424 266 936"
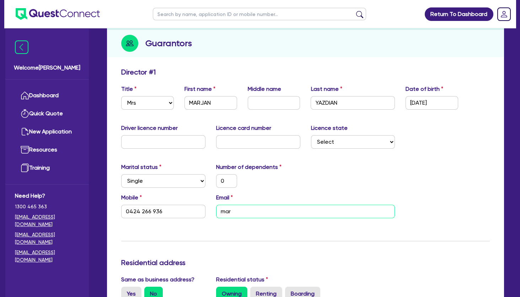
type input "[PERSON_NAME]"
type input "0"
type input "0424 266 936"
type input "marjy"
type input "0"
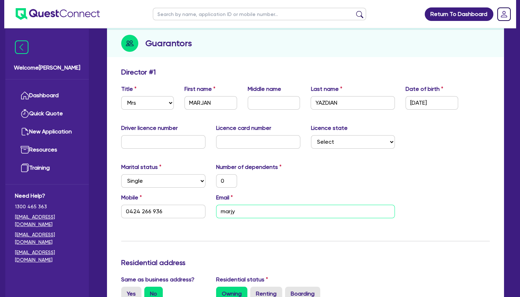
type input "0424 266 936"
type input "marjya"
type input "0"
type input "0424 266 936"
type input "marjyaz"
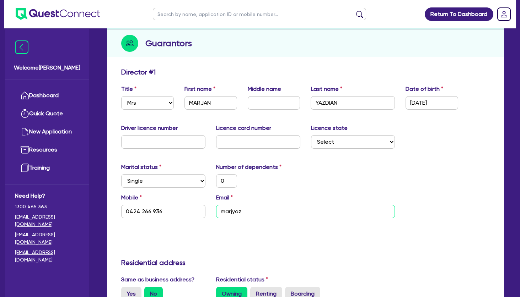
type input "0"
type input "0424 266 936"
type input "marjyazd"
type input "0"
type input "0424 266 936"
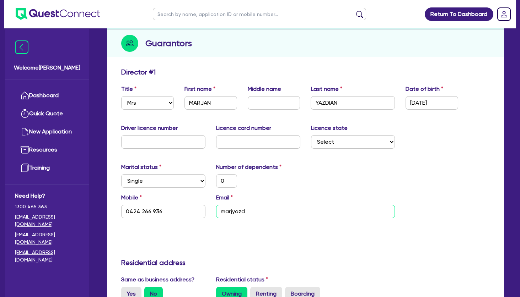
type input "marjyazdi"
type input "0"
type input "0424 266 936"
type input "marjyazdia"
type input "0"
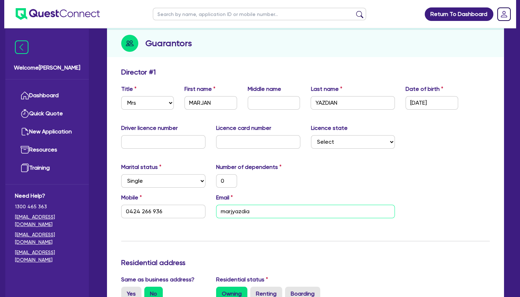
type input "0424 266 936"
type input "marjyazdian"
type input "0"
type input "0424 266 936"
type input "marjyazdian@"
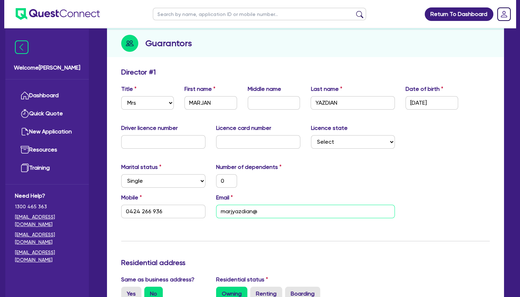
type input "0"
type input "0424 266 936"
type input "marjyazdian@g"
type input "0"
type input "0424 266 936"
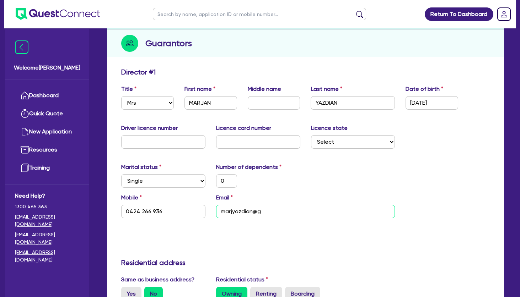
type input "marjyazdian@gm"
type input "0"
type input "0424 266 936"
type input "marjyazdian@gma"
type input "0"
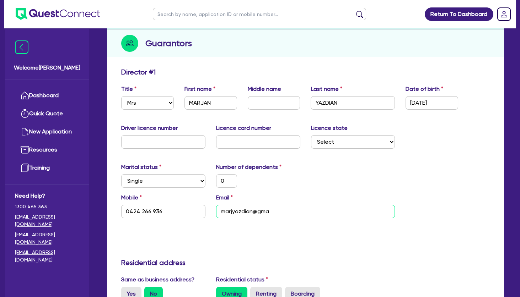
type input "0424 266 936"
type input "marjyazdian@gmai"
type input "0"
type input "0424 266 936"
type input "[EMAIL_ADDRESS]"
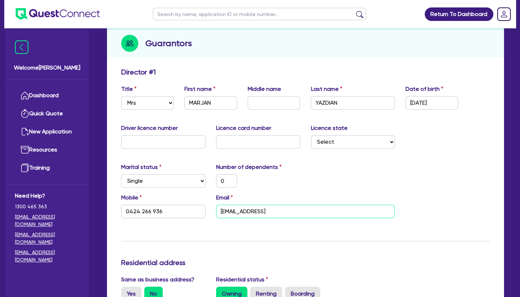
type input "0"
type input "0424 266 936"
type input "[EMAIL_ADDRESS]."
type input "0"
type input "0424 266 936"
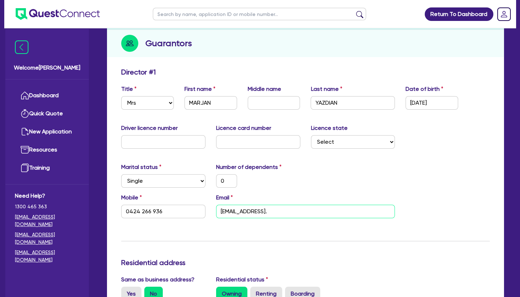
type input "marjyazdian@gmail.c"
type input "0"
type input "0424 266 936"
type input "[EMAIL_ADDRESS][DOMAIN_NAME]"
type input "0"
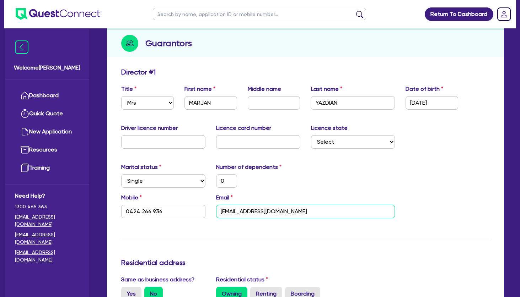
type input "0424 266 936"
type input "[EMAIL_ADDRESS][DOMAIN_NAME]"
click at [336, 184] on div "Marital status Select [DEMOGRAPHIC_DATA] Married De Facto / Partner Number of d…" at bounding box center [305, 178] width 379 height 31
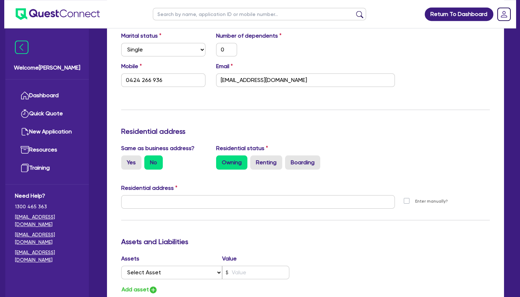
scroll to position [230, 0]
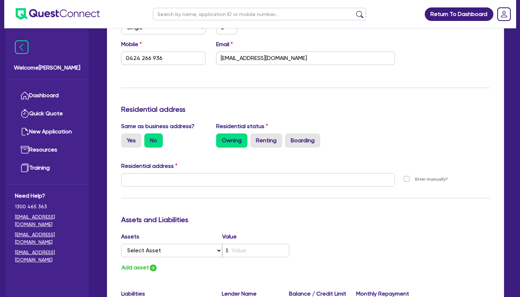
click at [206, 173] on div "Residential address" at bounding box center [305, 167] width 379 height 11
click at [207, 176] on input "text" at bounding box center [257, 179] width 273 height 13
paste input "[STREET_ADDRESS][PERSON_NAME]"
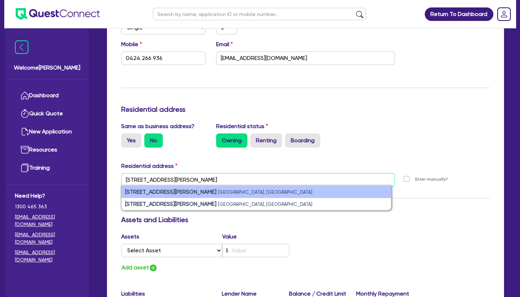
type input "[STREET_ADDRESS][PERSON_NAME]"
click at [218, 193] on small "[GEOGRAPHIC_DATA], [GEOGRAPHIC_DATA]" at bounding box center [265, 192] width 94 height 5
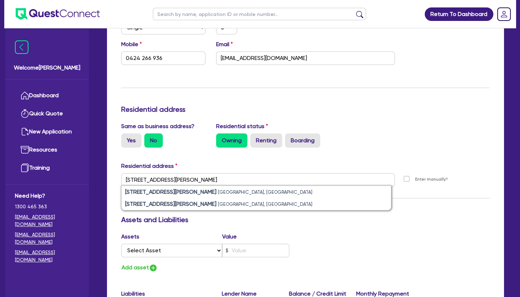
type input "0"
type input "0424 266 936"
type input "[STREET_ADDRESS][PERSON_NAME]"
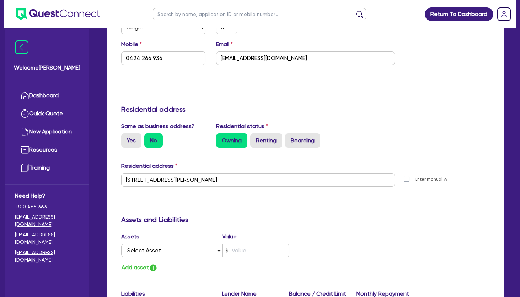
click at [293, 87] on div "Update residential status for Director #1 Boarding is only acceptable when the …" at bounding box center [305, 176] width 368 height 525
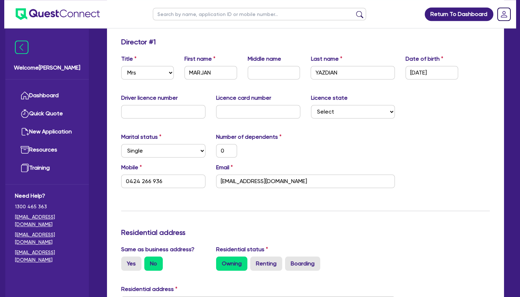
scroll to position [77, 0]
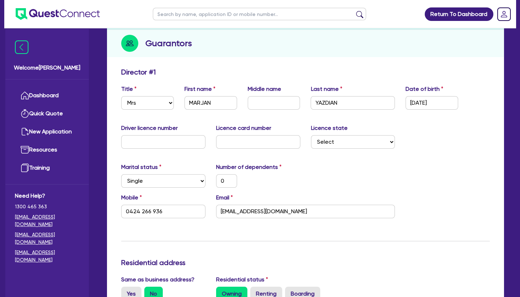
click at [382, 178] on div "Marital status Select [DEMOGRAPHIC_DATA] Married De Facto / Partner Number of d…" at bounding box center [305, 178] width 379 height 31
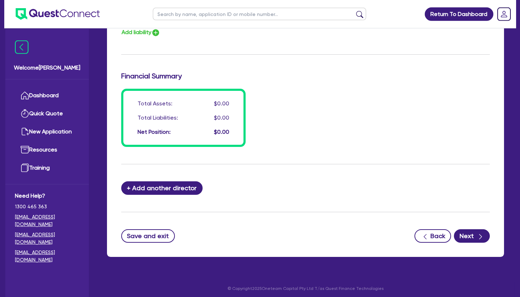
scroll to position [526, 0]
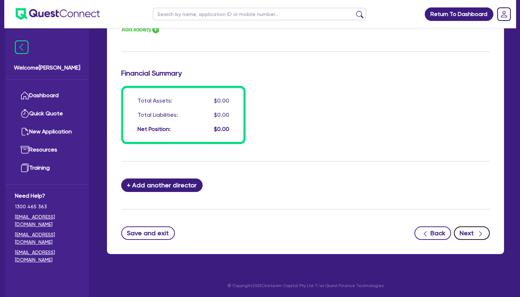
click at [472, 235] on button "Next" at bounding box center [471, 233] width 36 height 13
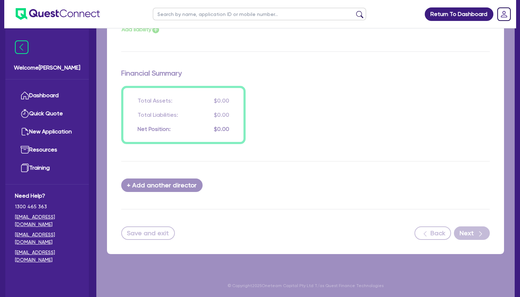
select select "SECONDARY_ASSETS"
select select "MEDICAL_DENTAL_LABORATORY_EQUIPMENT"
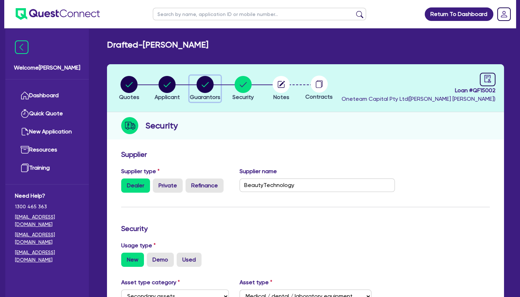
click at [210, 85] on circle "button" at bounding box center [204, 84] width 17 height 17
select select "MRS"
select select "[GEOGRAPHIC_DATA]"
select select "SINGLE"
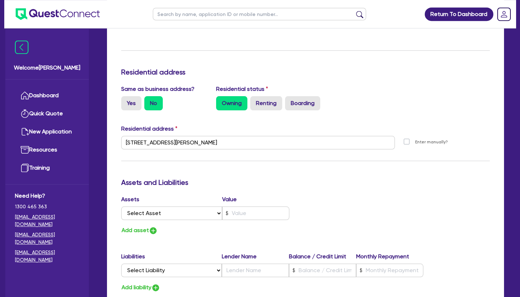
scroll to position [345, 0]
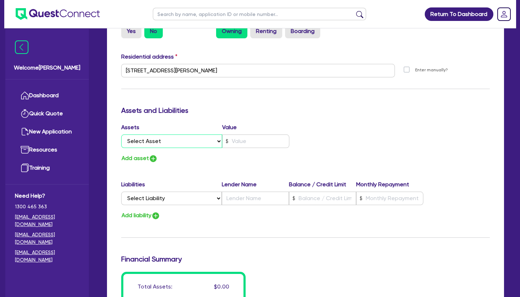
click at [121, 135] on select "Select Asset Cash Property Investment property Vehicle Truck Trailer Equipment …" at bounding box center [171, 141] width 101 height 13
select select "PROPERTY"
click option "Property" at bounding box center [0, 0] width 0 height 0
type input "0"
type input "0424 266 936"
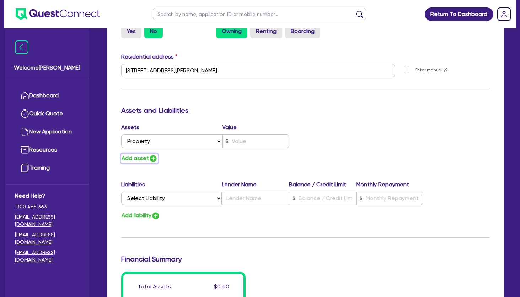
click at [136, 156] on button "Add asset" at bounding box center [139, 159] width 37 height 10
type input "0"
type input "0424 266 936"
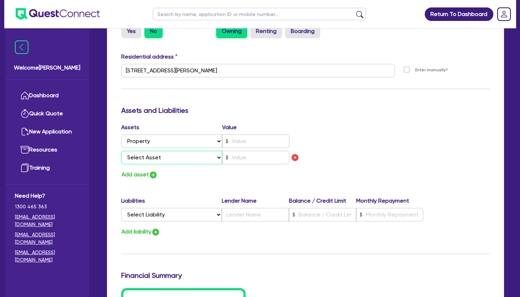
click at [121, 151] on select "Select Asset Cash Property Investment property Vehicle Truck Trailer Equipment …" at bounding box center [171, 157] width 101 height 13
select select "INVESTMENT_PROPERTY"
click option "Investment property" at bounding box center [0, 0] width 0 height 0
type input "0"
type input "0424 266 936"
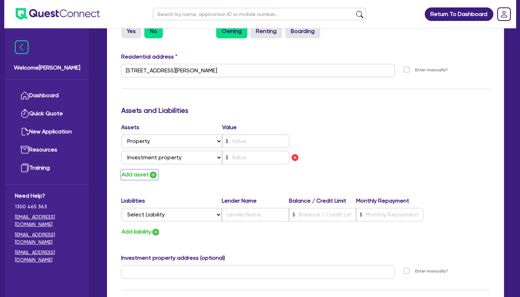
click at [128, 174] on button "Add asset" at bounding box center [139, 175] width 37 height 10
type input "0"
type input "0424 266 936"
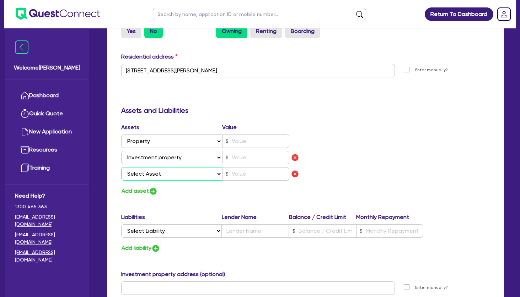
click at [121, 167] on select "Select Asset Cash Property Investment property Vehicle Truck Trailer Equipment …" at bounding box center [171, 173] width 101 height 13
select select "CASH"
click option "Cash" at bounding box center [0, 0] width 0 height 0
type input "0"
type input "0424 266 936"
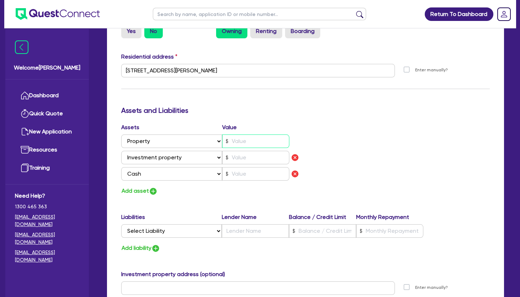
click at [250, 141] on input "text" at bounding box center [255, 141] width 67 height 13
type input "0"
click at [374, 130] on div "Assets Value Select Asset Cash Property Investment property Vehicle Truck Trail…" at bounding box center [305, 159] width 379 height 73
click at [374, 126] on div "Assets Value Select Asset Cash Property Investment property Vehicle Truck Trail…" at bounding box center [305, 159] width 379 height 73
click at [369, 127] on div "Assets Value Select Asset Cash Property Investment property Vehicle Truck Trail…" at bounding box center [305, 159] width 379 height 73
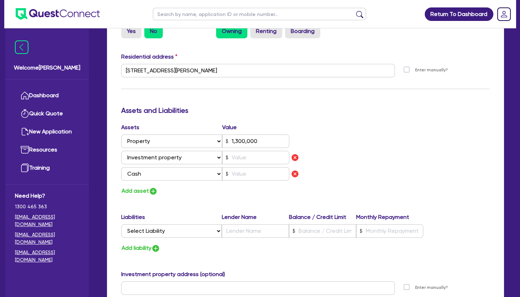
click at [327, 125] on div "Assets Value Select Asset Cash Property Investment property Vehicle Truck Trail…" at bounding box center [305, 159] width 379 height 73
click at [156, 107] on h3 "Assets and Liabilities" at bounding box center [305, 110] width 368 height 9
click at [349, 122] on div "Update residential status for Director #1 Boarding is only acceptable when the …" at bounding box center [305, 102] width 368 height 594
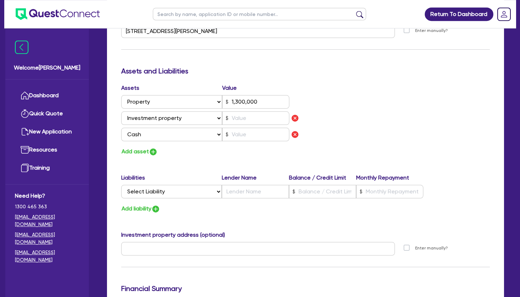
scroll to position [422, 0]
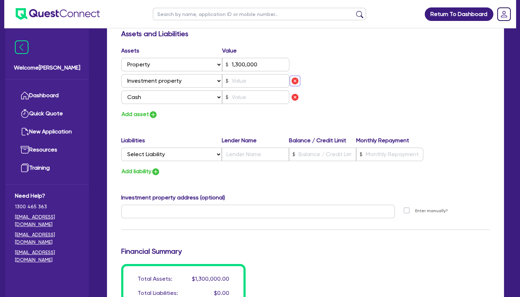
click at [297, 79] on img "button" at bounding box center [294, 81] width 9 height 9
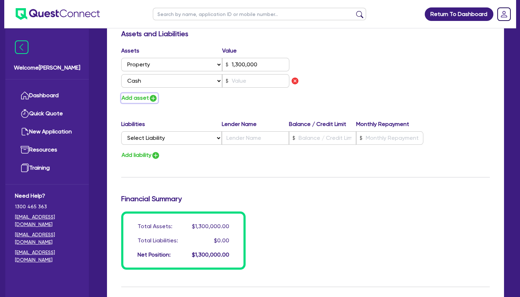
click at [139, 96] on button "Add asset" at bounding box center [139, 98] width 37 height 10
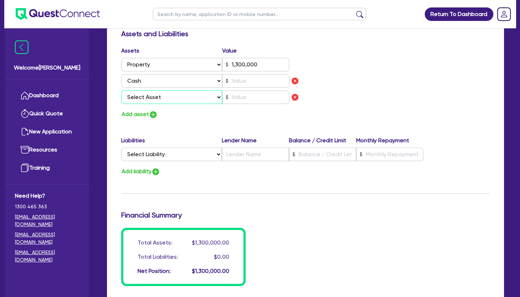
click at [121, 91] on select "Select Asset Cash Property Investment property Vehicle Truck Trailer Equipment …" at bounding box center [171, 97] width 101 height 13
click option "Vehicle" at bounding box center [0, 0] width 0 height 0
click at [137, 112] on button "Add asset" at bounding box center [139, 115] width 37 height 10
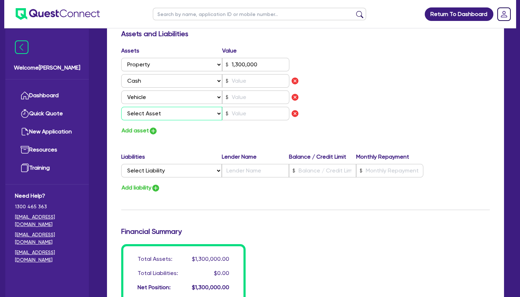
click at [121, 107] on select "Select Asset Cash Property Investment property Vehicle Truck Trailer Equipment …" at bounding box center [171, 113] width 101 height 13
click option "Equipment" at bounding box center [0, 0] width 0 height 0
click at [133, 129] on button "Add asset" at bounding box center [139, 131] width 37 height 10
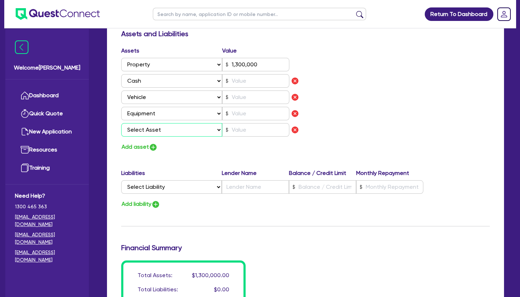
click at [121, 123] on select "Select Asset Cash Property Investment property Vehicle Truck Trailer Equipment …" at bounding box center [171, 129] width 101 height 13
click option "Household & personal asset" at bounding box center [0, 0] width 0 height 0
click at [140, 146] on button "Add asset" at bounding box center [139, 147] width 37 height 10
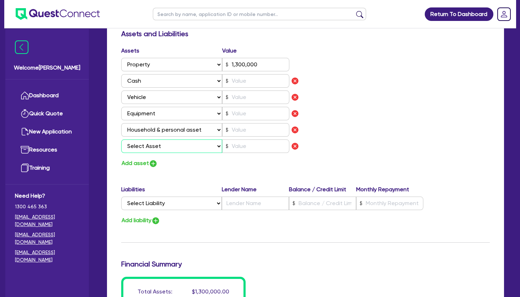
click at [121, 140] on select "Select Asset Cash Property Investment property Vehicle Truck Trailer Equipment …" at bounding box center [171, 146] width 101 height 13
click option "Other asset" at bounding box center [0, 0] width 0 height 0
click at [245, 97] on input "text" at bounding box center [255, 97] width 67 height 13
click at [352, 97] on div "Assets Value Select Asset Cash Property Investment property Vehicle Truck Trail…" at bounding box center [305, 108] width 379 height 122
click at [353, 102] on div "Assets Value Select Asset Cash Property Investment property Vehicle Truck Trail…" at bounding box center [305, 108] width 379 height 122
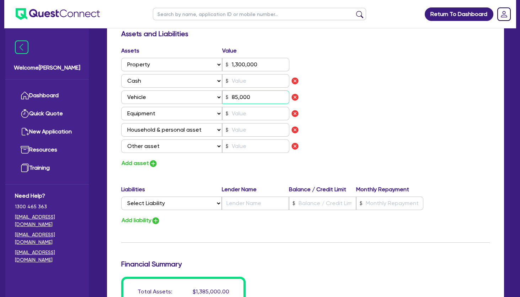
drag, startPoint x: 257, startPoint y: 97, endPoint x: 219, endPoint y: 96, distance: 38.4
click at [222, 96] on input "85,000" at bounding box center [255, 97] width 67 height 13
click at [333, 99] on div "Assets Value Select Asset Cash Property Investment property Vehicle Truck Trail…" at bounding box center [305, 108] width 379 height 122
click at [121, 197] on select "Select Liability Credit card Mortgage Investment property loan Vehicle loan Tru…" at bounding box center [171, 203] width 100 height 13
drag, startPoint x: 167, startPoint y: 202, endPoint x: 348, endPoint y: 146, distance: 189.4
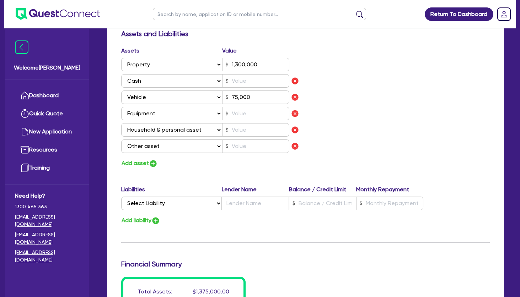
click at [364, 158] on div "Assets Value Select Asset Cash Property Investment property Vehicle Truck Trail…" at bounding box center [305, 108] width 379 height 122
click at [251, 114] on input "text" at bounding box center [255, 113] width 67 height 13
click at [293, 112] on img "button" at bounding box center [294, 113] width 9 height 9
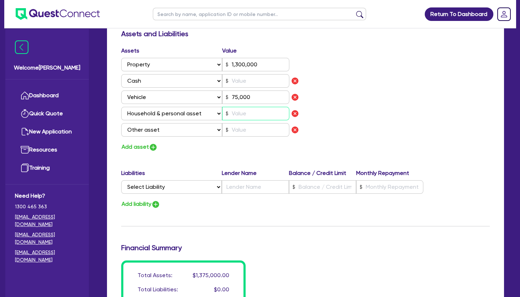
click at [249, 114] on input "text" at bounding box center [255, 113] width 67 height 13
click at [378, 113] on div "Assets Value Select Asset Cash Property Investment property Vehicle Truck Trail…" at bounding box center [305, 99] width 379 height 105
click at [366, 109] on div "Assets Value Select Asset Cash Property Investment property Vehicle Truck Trail…" at bounding box center [305, 99] width 379 height 105
click at [340, 104] on div "Assets Value Select Asset Cash Property Investment property Vehicle Truck Trail…" at bounding box center [305, 99] width 379 height 105
drag, startPoint x: 261, startPoint y: 114, endPoint x: 226, endPoint y: 112, distance: 34.9
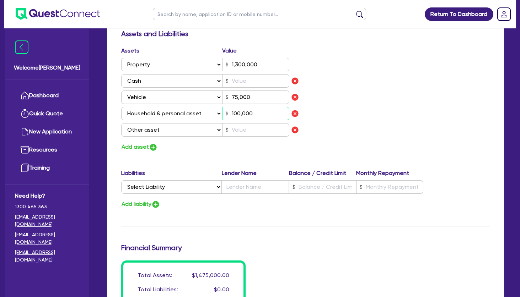
click at [226, 112] on input "100,000" at bounding box center [255, 113] width 67 height 13
click at [356, 108] on div "Assets Value Select Asset Cash Property Investment property Vehicle Truck Trail…" at bounding box center [305, 99] width 379 height 105
click at [348, 110] on div "Assets Value Select Asset Cash Property Investment property Vehicle Truck Trail…" at bounding box center [305, 99] width 379 height 105
drag, startPoint x: 259, startPoint y: 114, endPoint x: 203, endPoint y: 110, distance: 55.2
click at [222, 113] on input "45,000" at bounding box center [255, 113] width 67 height 13
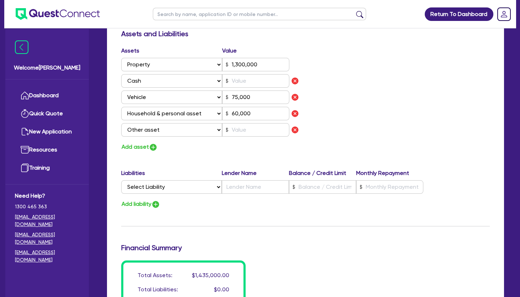
drag, startPoint x: 349, startPoint y: 109, endPoint x: 290, endPoint y: 118, distance: 60.3
click at [341, 109] on div "Assets Value Select Asset Cash Property Investment property Vehicle Truck Trail…" at bounding box center [305, 99] width 379 height 105
click at [266, 131] on input "text" at bounding box center [255, 129] width 67 height 13
click at [382, 112] on div "Assets Value Select Asset Cash Property Investment property Vehicle Truck Trail…" at bounding box center [305, 99] width 379 height 105
click at [251, 79] on input "text" at bounding box center [255, 80] width 67 height 13
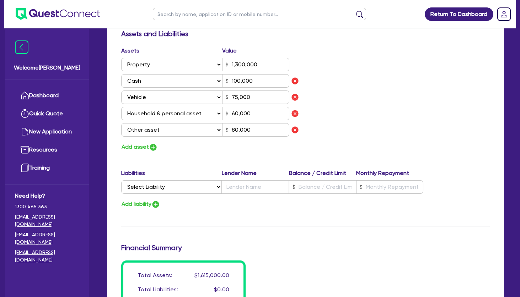
drag, startPoint x: 412, startPoint y: 95, endPoint x: 393, endPoint y: 94, distance: 18.5
click at [411, 95] on div "Assets Value Select Asset Cash Property Investment property Vehicle Truck Trail…" at bounding box center [305, 99] width 379 height 105
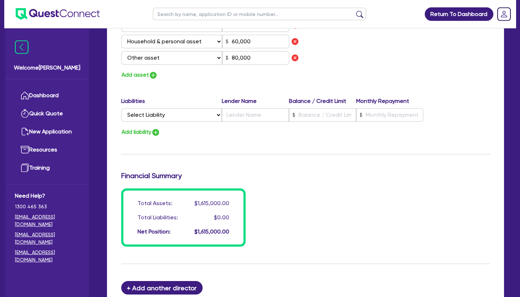
scroll to position [460, 0]
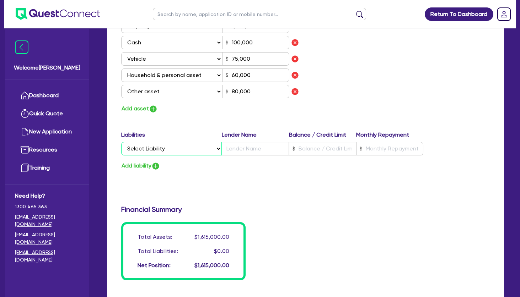
click at [121, 142] on select "Select Liability Credit card Mortgage Investment property loan Vehicle loan Tru…" at bounding box center [171, 148] width 100 height 13
click option "Mortgage" at bounding box center [0, 0] width 0 height 0
click at [268, 149] on input "text" at bounding box center [255, 148] width 67 height 13
click at [274, 148] on input "text" at bounding box center [255, 148] width 67 height 13
click at [309, 147] on input "text" at bounding box center [322, 148] width 67 height 13
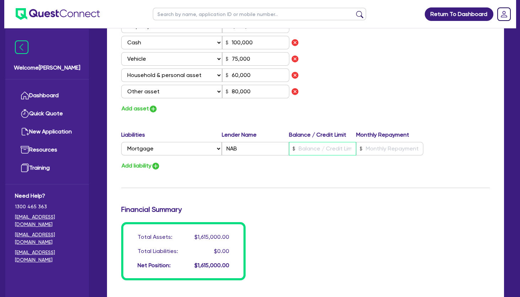
click at [343, 154] on input "text" at bounding box center [322, 148] width 67 height 13
click at [382, 149] on input "text" at bounding box center [389, 148] width 67 height 13
click at [348, 148] on input "80,000" at bounding box center [322, 148] width 67 height 13
click at [272, 170] on div "Add liability" at bounding box center [305, 166] width 379 height 10
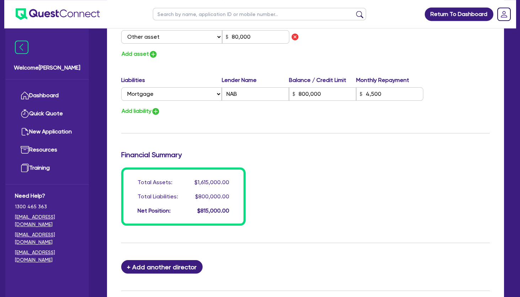
scroll to position [596, 0]
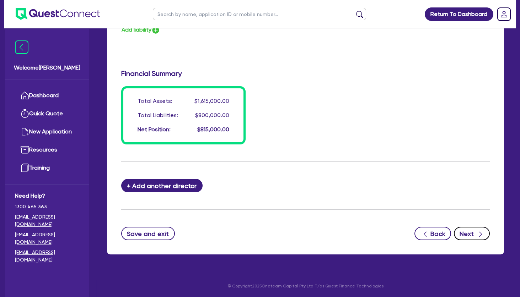
click at [476, 233] on button "Next" at bounding box center [471, 233] width 36 height 13
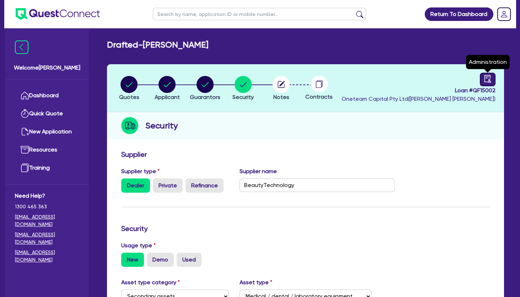
click at [489, 78] on icon "audit" at bounding box center [487, 79] width 8 height 8
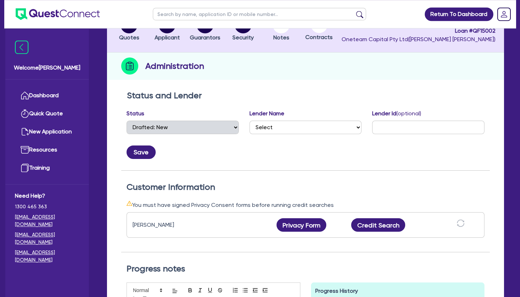
scroll to position [77, 0]
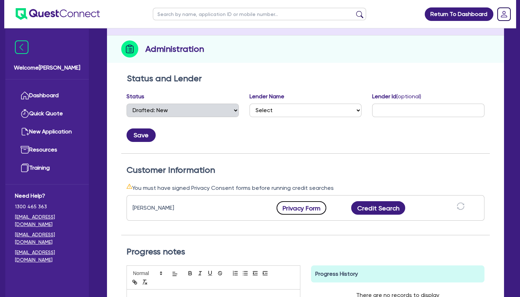
click at [300, 208] on button "Privacy Form" at bounding box center [301, 207] width 50 height 13
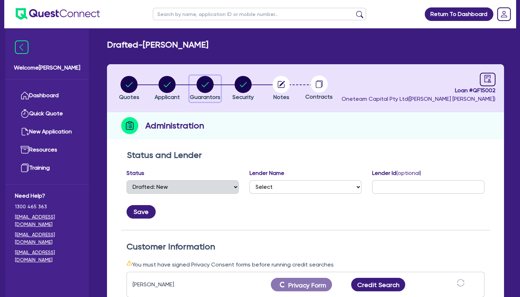
click at [210, 87] on circle "button" at bounding box center [204, 84] width 17 height 17
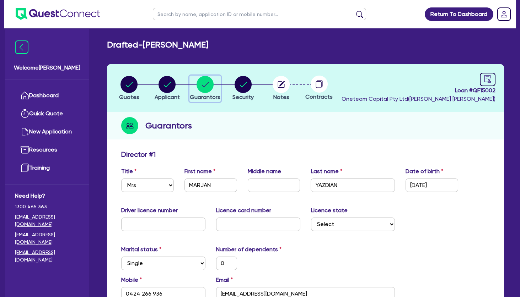
scroll to position [77, 0]
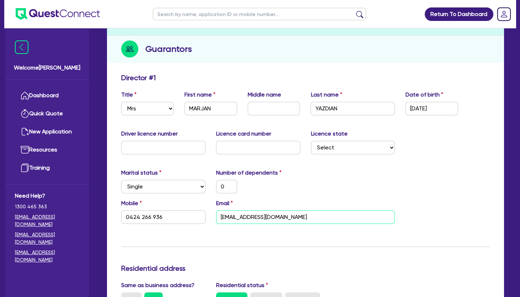
click at [247, 219] on input "[EMAIL_ADDRESS][DOMAIN_NAME]" at bounding box center [305, 217] width 179 height 13
click at [367, 189] on div "Marital status Select [DEMOGRAPHIC_DATA] Married De Facto / Partner Number of d…" at bounding box center [305, 184] width 379 height 31
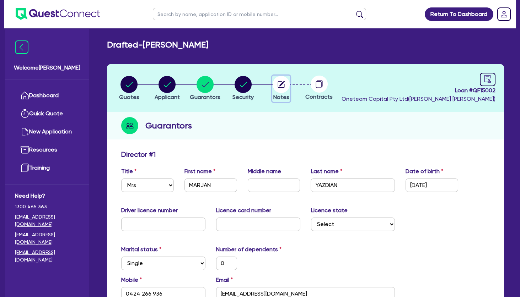
click at [281, 82] on circle "button" at bounding box center [280, 84] width 17 height 17
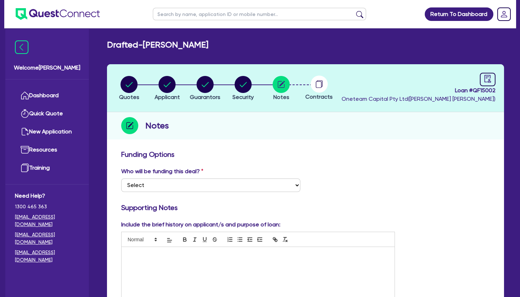
click at [214, 259] on div at bounding box center [257, 273] width 273 height 53
click at [162, 267] on p "brother is GP ." at bounding box center [258, 268] width 262 height 6
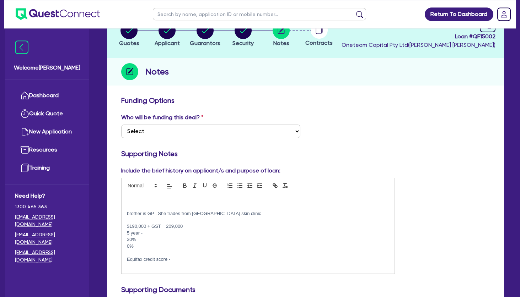
scroll to position [77, 0]
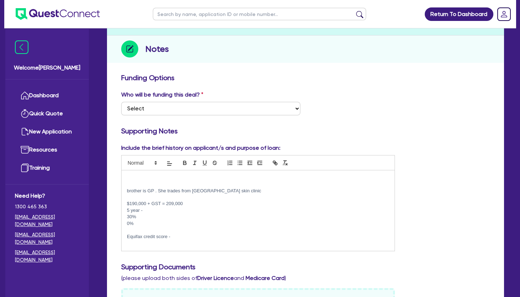
click at [254, 189] on p "brother is GP . She trades from [GEOGRAPHIC_DATA] skin clinic" at bounding box center [258, 191] width 262 height 6
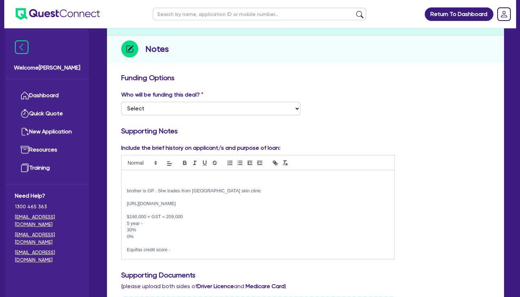
scroll to position [0, 0]
click at [189, 214] on p at bounding box center [258, 217] width 262 height 6
click at [164, 198] on p at bounding box center [258, 197] width 262 height 6
click at [157, 180] on p at bounding box center [258, 178] width 262 height 6
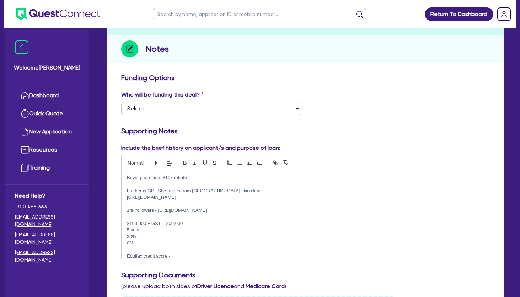
click at [189, 183] on p at bounding box center [258, 184] width 262 height 6
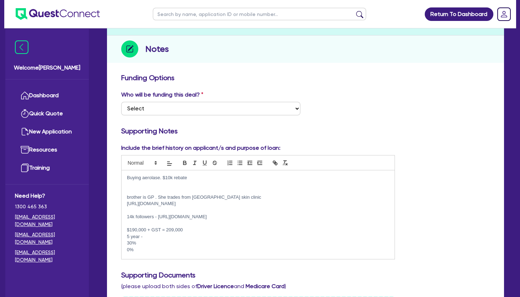
click at [150, 187] on p at bounding box center [258, 184] width 262 height 6
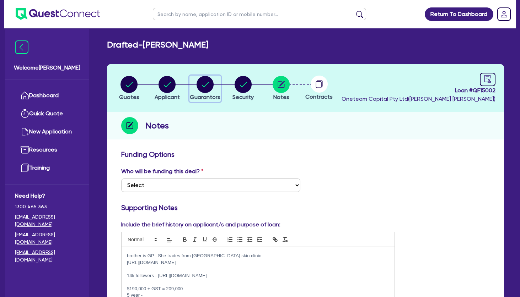
click at [210, 82] on circle "button" at bounding box center [204, 84] width 17 height 17
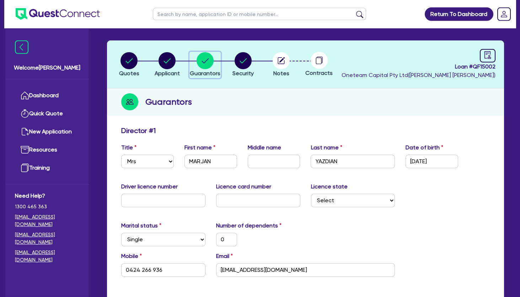
scroll to position [38, 0]
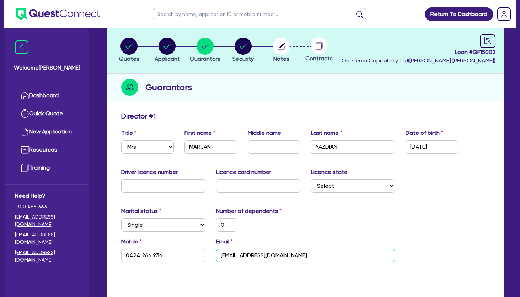
click at [257, 256] on input "[EMAIL_ADDRESS][DOMAIN_NAME]" at bounding box center [305, 255] width 179 height 13
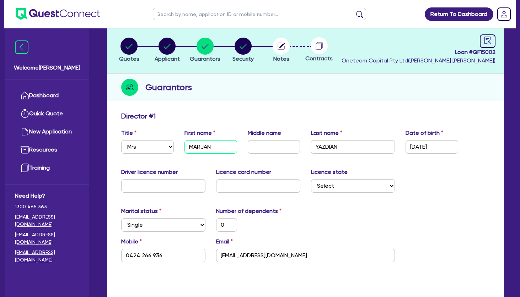
click at [207, 149] on input "MARJAN" at bounding box center [210, 146] width 53 height 13
click at [167, 48] on circle "button" at bounding box center [166, 46] width 17 height 17
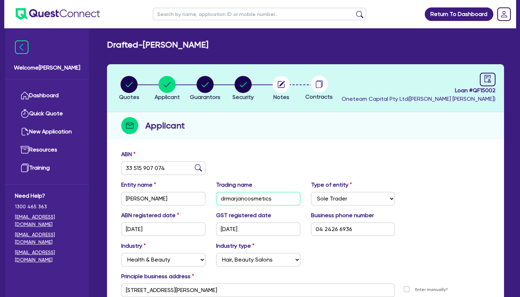
click at [246, 200] on input "drmarjancosmetics" at bounding box center [258, 198] width 84 height 13
click at [203, 90] on circle "button" at bounding box center [204, 84] width 17 height 17
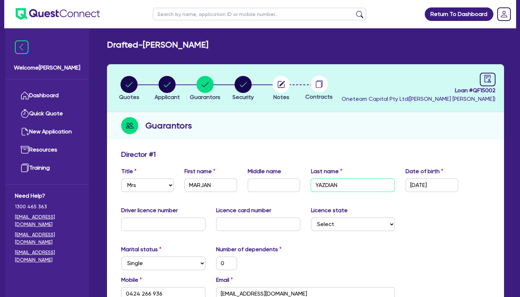
click at [314, 185] on input "YAZDIAN" at bounding box center [352, 185] width 84 height 13
drag, startPoint x: 353, startPoint y: 187, endPoint x: 302, endPoint y: 180, distance: 51.2
click at [310, 184] on input "YAZDIAN" at bounding box center [352, 185] width 84 height 13
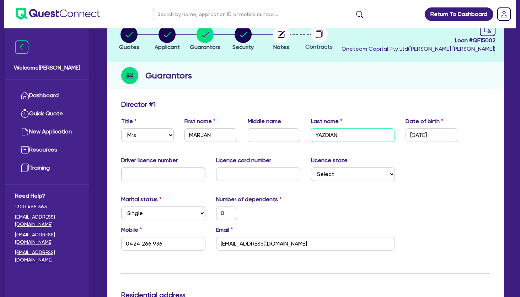
scroll to position [77, 0]
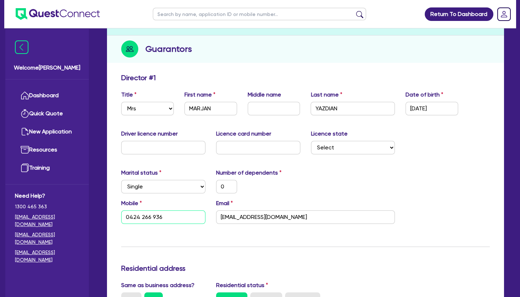
click at [143, 217] on input "0424 266 936" at bounding box center [163, 217] width 84 height 13
click at [185, 75] on div "Director # 1" at bounding box center [305, 79] width 379 height 11
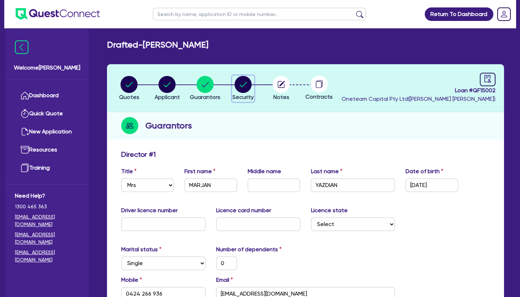
click at [239, 85] on circle "button" at bounding box center [242, 84] width 17 height 17
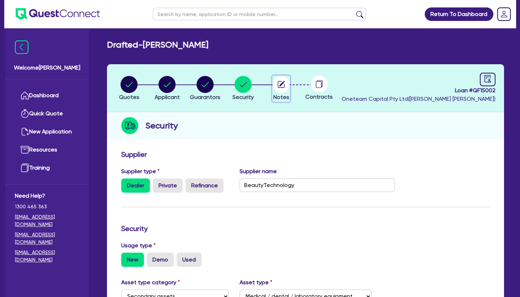
click at [283, 83] on icon "button" at bounding box center [282, 84] width 6 height 6
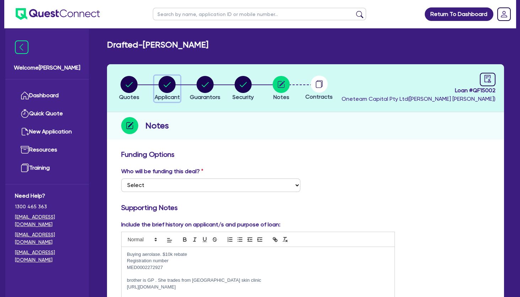
drag, startPoint x: 167, startPoint y: 83, endPoint x: 180, endPoint y: 18, distance: 66.8
click at [167, 78] on circle "button" at bounding box center [166, 84] width 17 height 17
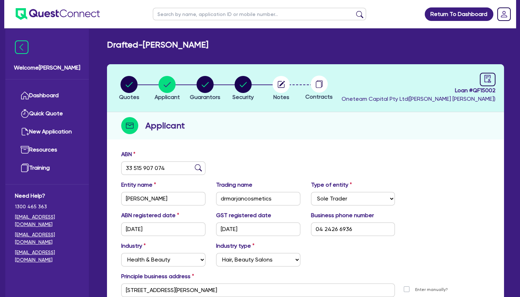
click at [184, 12] on input "text" at bounding box center [259, 14] width 213 height 12
click button "submit" at bounding box center [359, 16] width 11 height 10
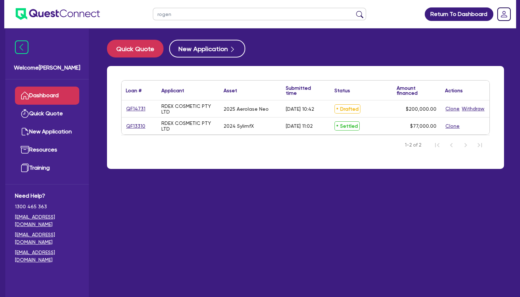
click at [130, 113] on div "QF14731" at bounding box center [139, 108] width 36 height 17
drag, startPoint x: 138, startPoint y: 109, endPoint x: 143, endPoint y: 109, distance: 5.7
click at [139, 109] on link "QF14731" at bounding box center [136, 109] width 20 height 8
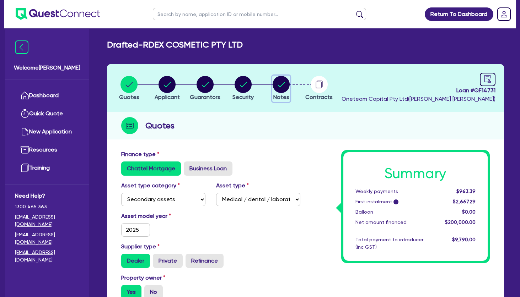
click at [278, 84] on circle "button" at bounding box center [280, 84] width 17 height 17
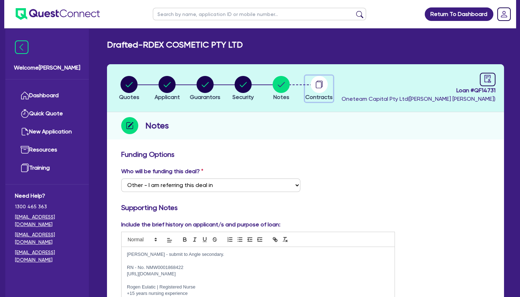
click at [316, 87] on icon "button" at bounding box center [318, 85] width 6 height 7
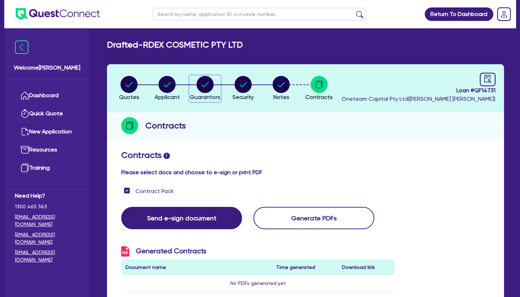
click at [207, 87] on circle "button" at bounding box center [204, 84] width 17 height 17
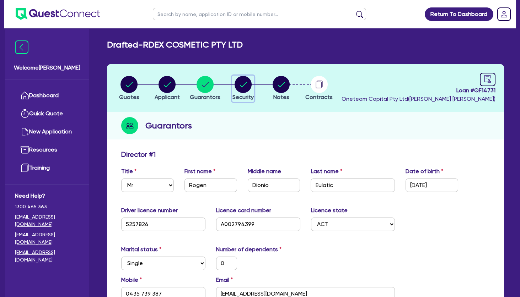
click at [245, 88] on circle "button" at bounding box center [242, 84] width 17 height 17
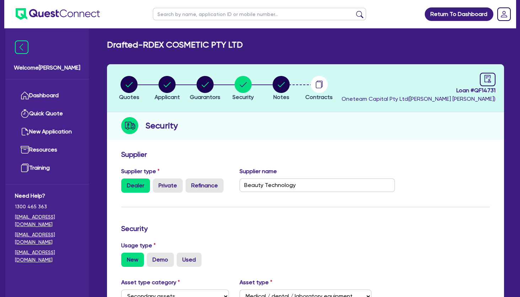
click at [203, 13] on input "text" at bounding box center [259, 14] width 213 height 12
click button "submit" at bounding box center [359, 16] width 11 height 10
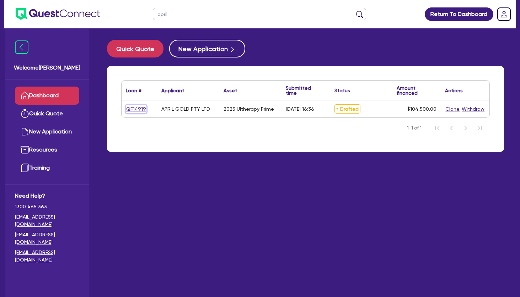
click at [137, 109] on link "QF14919" at bounding box center [136, 109] width 21 height 8
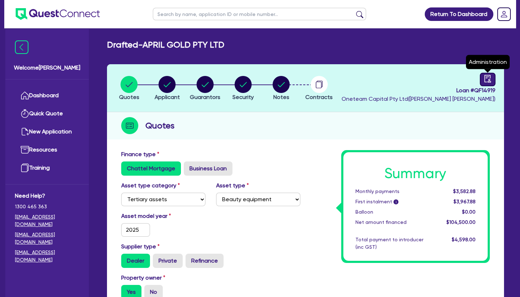
click at [486, 80] on icon "audit" at bounding box center [487, 79] width 8 height 8
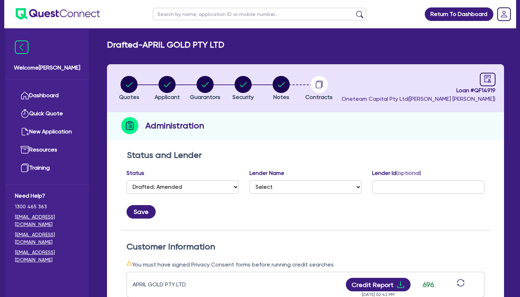
scroll to position [153, 0]
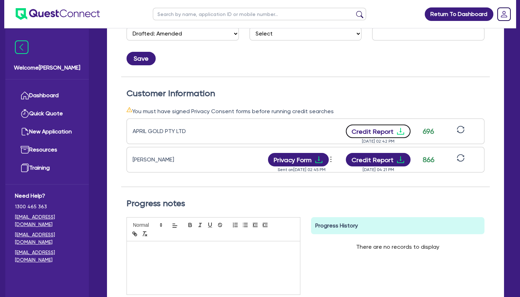
click at [395, 134] on button "Credit Report" at bounding box center [378, 131] width 65 height 13
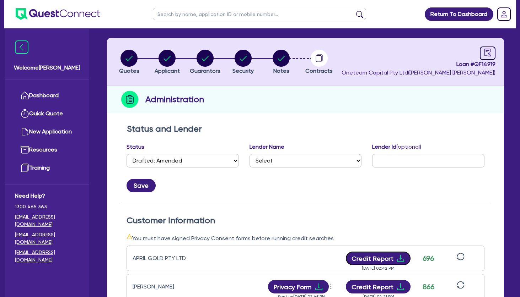
scroll to position [0, 0]
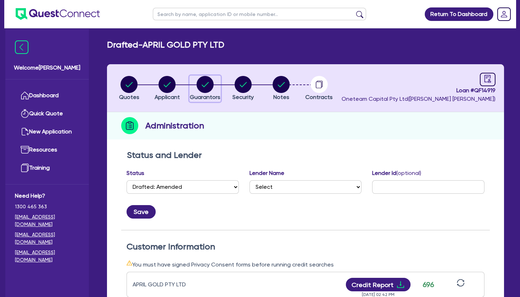
click at [209, 82] on circle "button" at bounding box center [204, 84] width 17 height 17
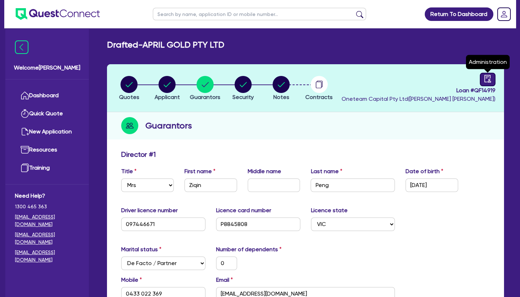
click at [485, 79] on icon "audit" at bounding box center [487, 79] width 8 height 8
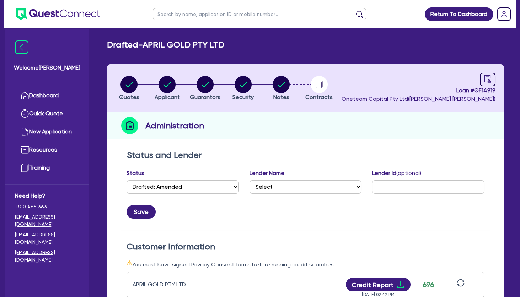
scroll to position [230, 0]
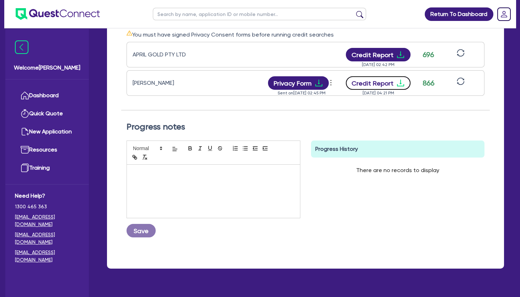
click at [391, 85] on button "Credit Report" at bounding box center [378, 82] width 65 height 13
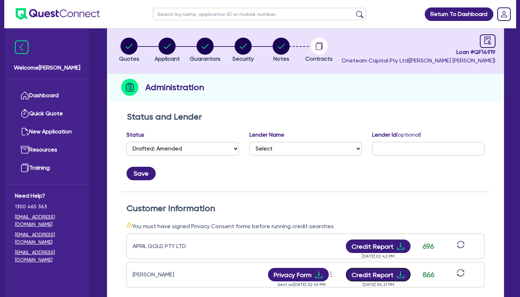
scroll to position [0, 0]
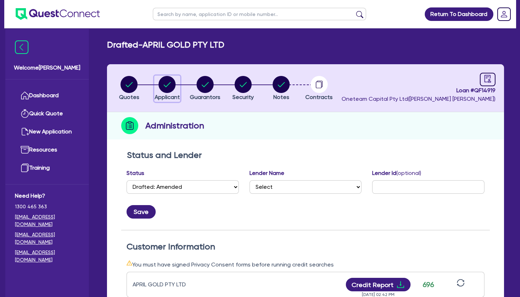
click at [163, 82] on circle "button" at bounding box center [166, 84] width 17 height 17
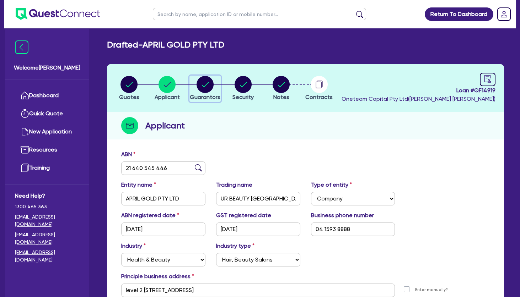
click at [201, 82] on circle "button" at bounding box center [204, 84] width 17 height 17
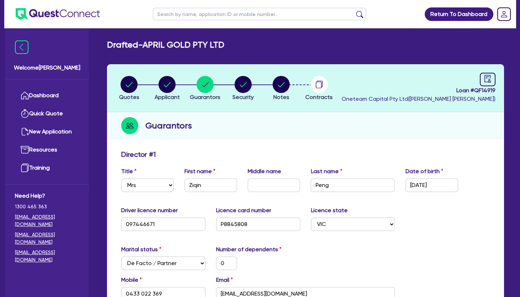
click at [196, 16] on input "text" at bounding box center [259, 14] width 213 height 12
click button "submit" at bounding box center [359, 16] width 11 height 10
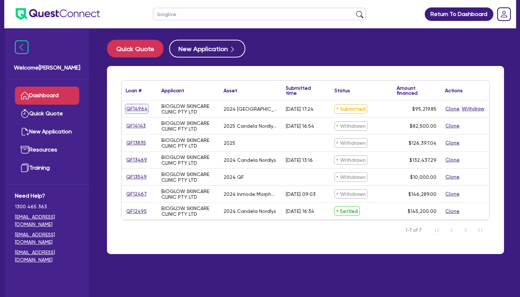
click at [132, 109] on link "QF14964" at bounding box center [137, 109] width 22 height 8
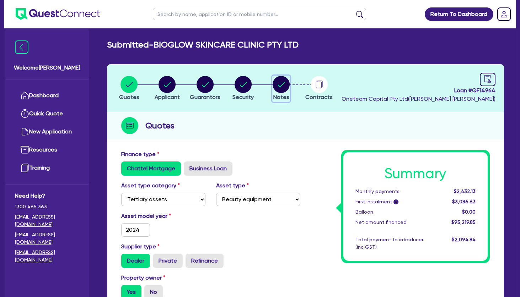
click at [280, 86] on circle "button" at bounding box center [280, 84] width 17 height 17
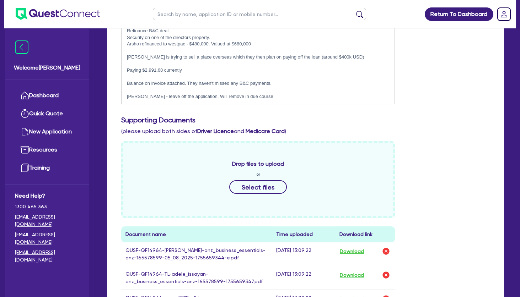
scroll to position [345, 0]
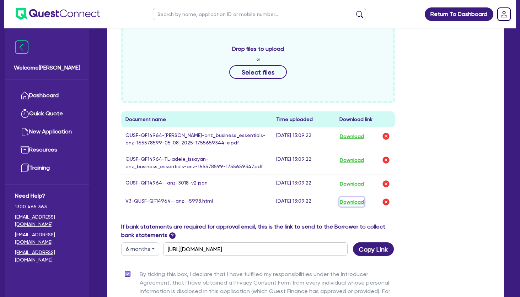
click at [352, 202] on button "Download" at bounding box center [351, 201] width 25 height 9
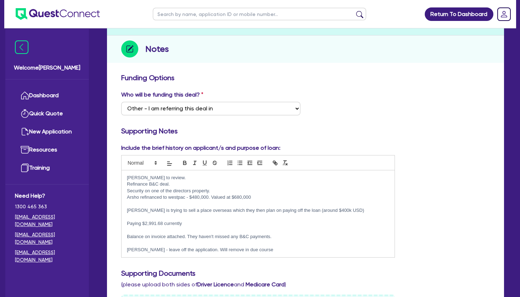
scroll to position [0, 0]
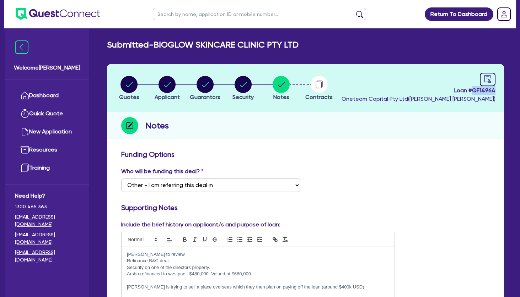
drag, startPoint x: 495, startPoint y: 91, endPoint x: 472, endPoint y: 91, distance: 23.1
click at [472, 91] on header "Quotes Applicant [GEOGRAPHIC_DATA] Security Notes Contracts Loan # QF14964 Onet…" at bounding box center [305, 88] width 397 height 48
copy span "QF14964"
click at [165, 80] on circle "button" at bounding box center [166, 84] width 17 height 17
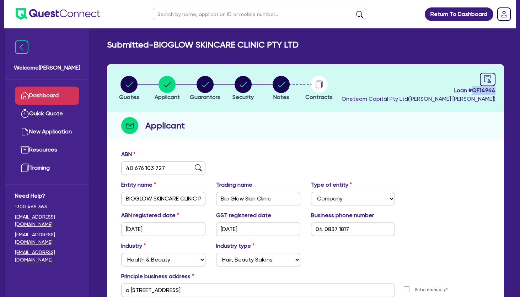
click at [61, 96] on link "Dashboard" at bounding box center [47, 96] width 64 height 18
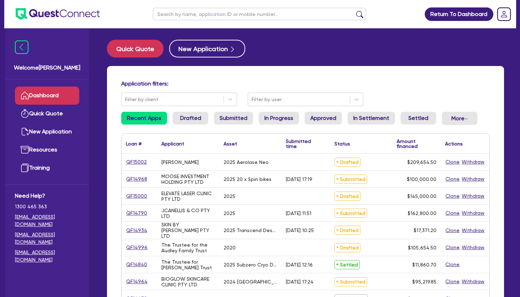
click at [179, 14] on input "text" at bounding box center [259, 14] width 213 height 12
click at [354, 11] on button "submit" at bounding box center [359, 16] width 11 height 10
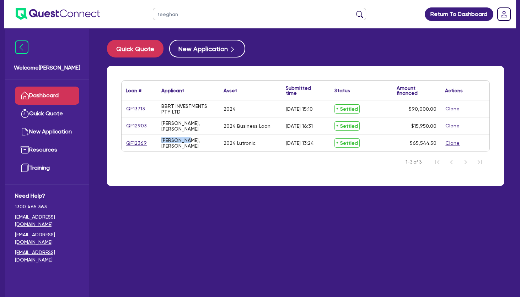
drag, startPoint x: 174, startPoint y: 121, endPoint x: 187, endPoint y: 143, distance: 25.9
click at [187, 143] on div "QF13713 BBRT INVESTMENTS PTY LTD 2024 [DATE] 15:10 Settled $90,000.00 Clone QF1…" at bounding box center [305, 125] width 368 height 51
click at [187, 143] on div "[PERSON_NAME], [PERSON_NAME]" at bounding box center [188, 142] width 54 height 11
drag, startPoint x: 189, startPoint y: 145, endPoint x: 180, endPoint y: 129, distance: 17.8
click at [180, 130] on div "QF13713 BBRT INVESTMENTS PTY LTD 2024 [DATE] 15:10 Settled $90,000.00 Clone QF1…" at bounding box center [305, 125] width 368 height 51
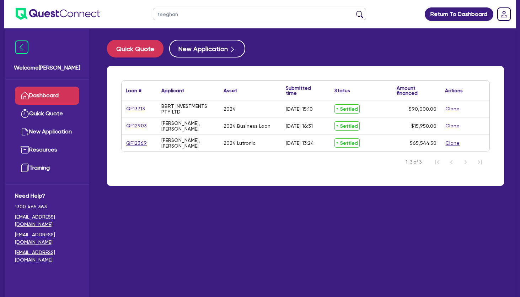
click at [179, 128] on div "[PERSON_NAME], [PERSON_NAME]" at bounding box center [188, 125] width 54 height 11
click at [140, 108] on link "QF13713" at bounding box center [136, 109] width 20 height 8
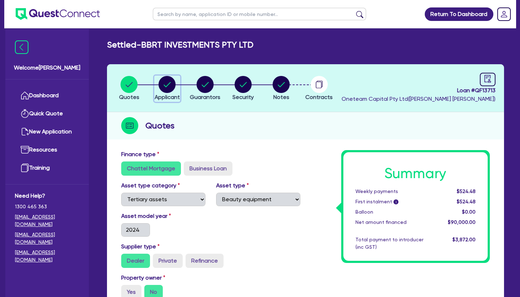
click at [168, 82] on circle "button" at bounding box center [166, 84] width 17 height 17
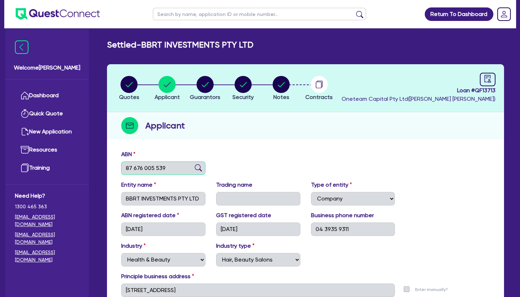
click at [158, 166] on input "87 676 005 539" at bounding box center [163, 168] width 84 height 13
click at [156, 165] on input "87 676 005 539" at bounding box center [163, 168] width 84 height 13
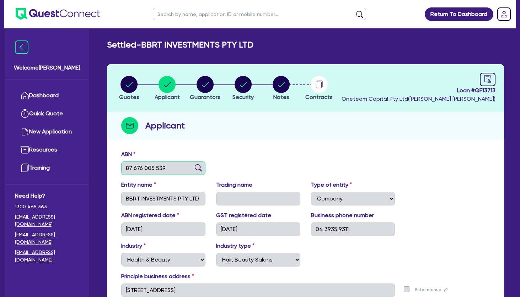
click at [156, 165] on input "87 676 005 539" at bounding box center [163, 168] width 84 height 13
click at [208, 85] on circle "button" at bounding box center [204, 84] width 17 height 17
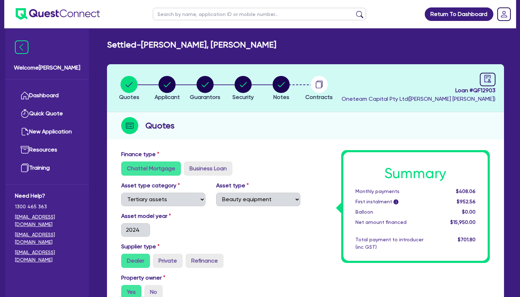
select select "TERTIARY_ASSETS"
select select "BEAUTY_EQUIPMENT"
click at [172, 82] on circle "button" at bounding box center [166, 84] width 17 height 17
select select "SOLE_TRADER"
select select "HEALTH_BEAUTY"
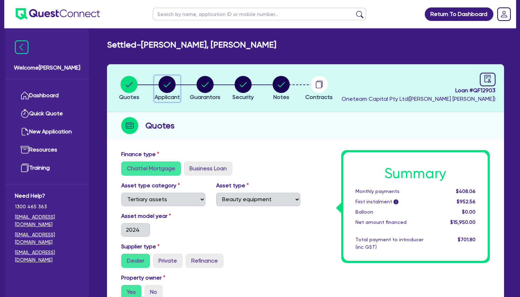
select select "HAIR_BEAUTY_SALONS"
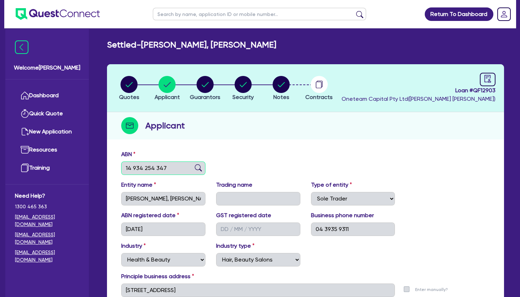
click at [152, 165] on input "14 934 254 347" at bounding box center [163, 168] width 84 height 13
click at [206, 89] on circle "button" at bounding box center [204, 84] width 17 height 17
select select "MR"
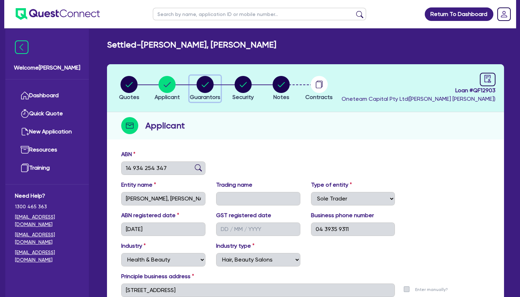
select select "QLD"
select select "MARRIED"
select select "CASH"
select select "VEHICLE"
select select "HOUSEHOLD_PERSONAL"
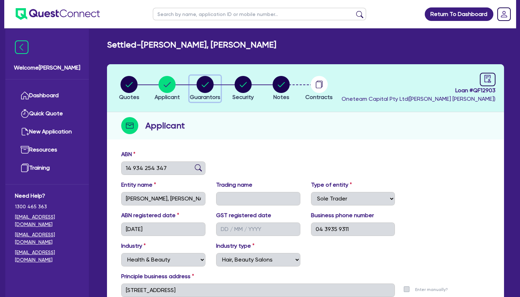
select select "OTHER"
select select "VEHICLE"
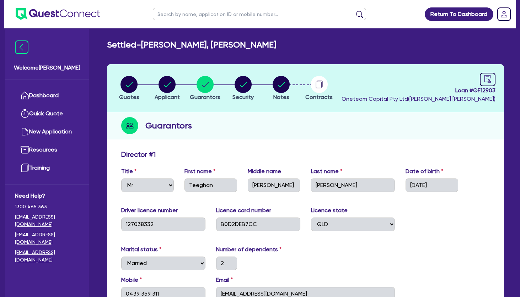
click at [321, 138] on div "Guarantors" at bounding box center [305, 125] width 397 height 27
click at [280, 89] on circle "button" at bounding box center [280, 84] width 17 height 17
select select "Other"
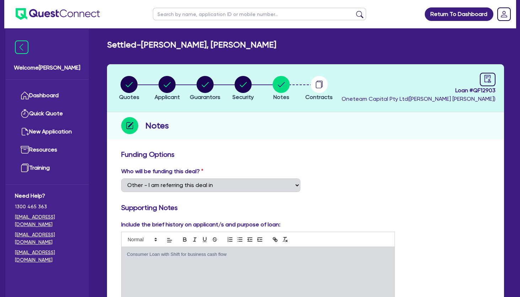
click at [210, 136] on div "Notes" at bounding box center [305, 125] width 397 height 27
